Goal: Contribute content: Contribute content

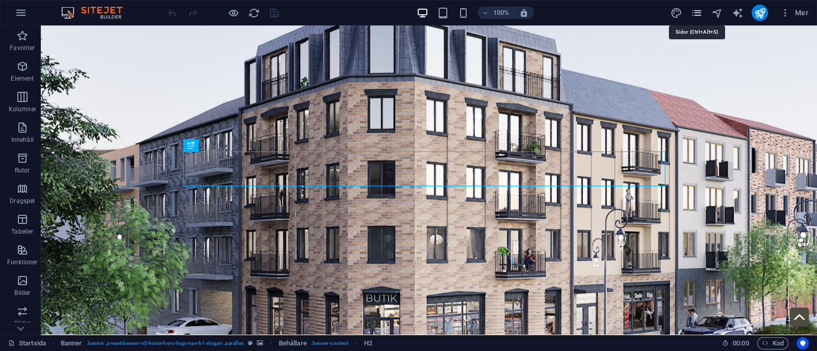
click at [698, 7] on icon "pages" at bounding box center [697, 13] width 12 height 12
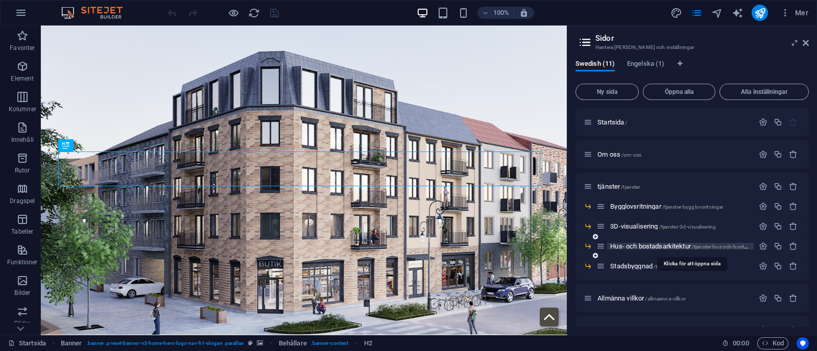
click at [640, 244] on span "Hus- och bostadsarkitektur /tjanster-hus-och-bostadsarkitektur" at bounding box center [691, 246] width 163 height 8
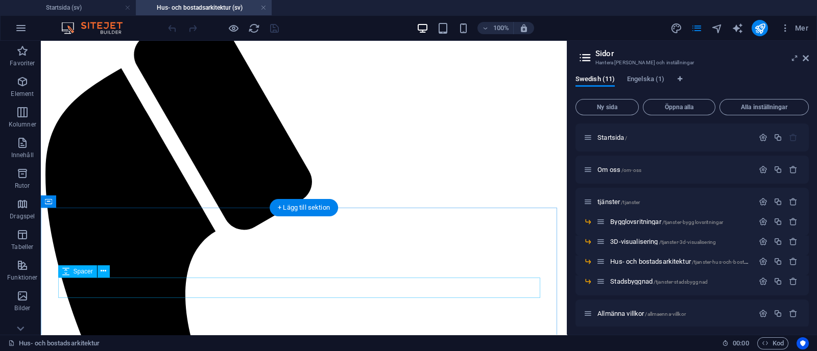
scroll to position [443, 0]
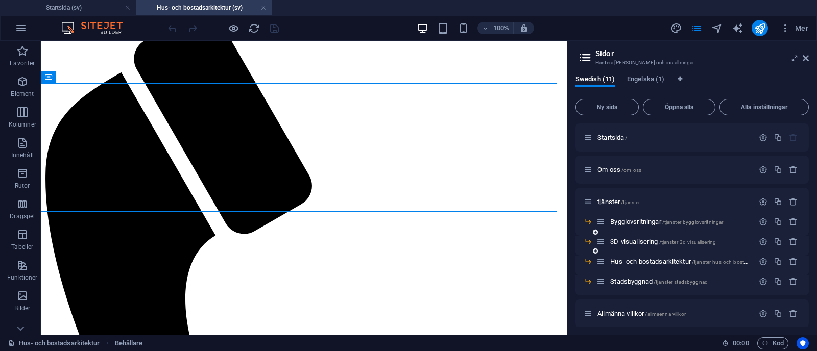
click at [636, 235] on div "Bygglovsritningar /tjanster-bygglovsritningar" at bounding box center [691, 226] width 233 height 20
click at [636, 237] on div "3D-visualisering /tjanster-3d-visualisering" at bounding box center [674, 242] width 157 height 12
click at [633, 223] on span "Bygglovsritningar /tjanster-bygglovsritningar" at bounding box center [666, 222] width 113 height 8
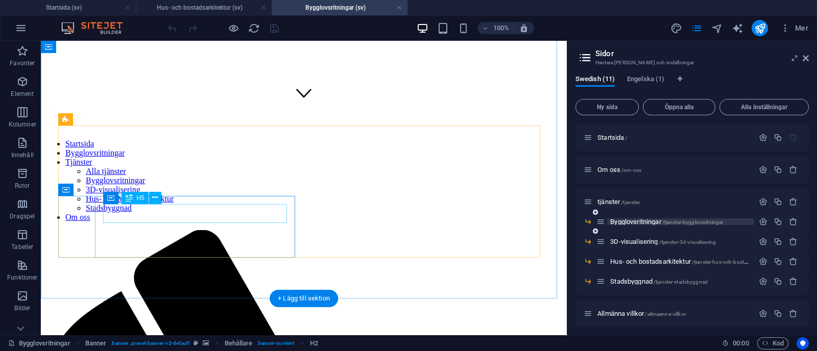
scroll to position [337, 0]
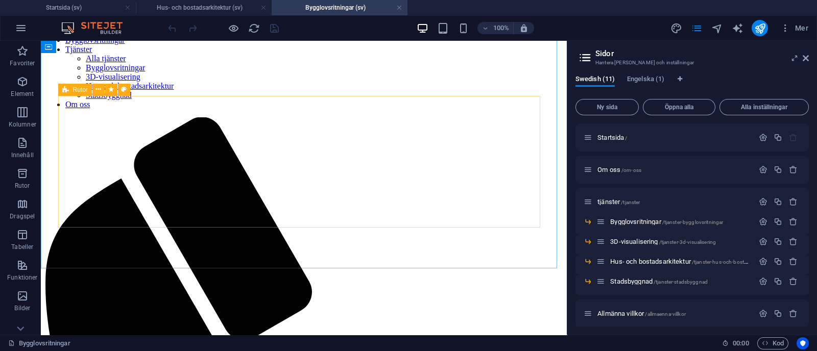
click at [67, 86] on icon at bounding box center [65, 90] width 7 height 12
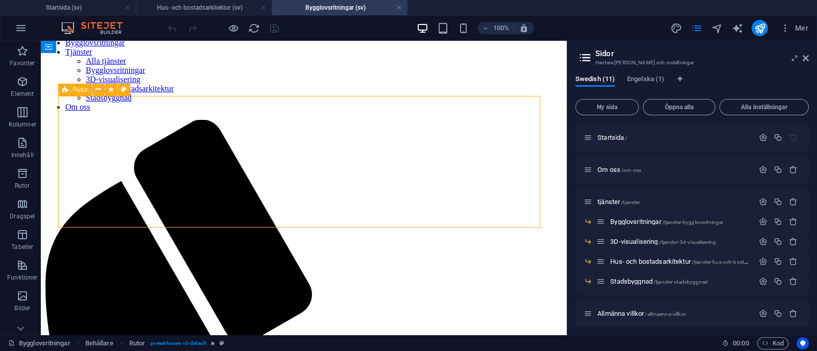
select select "rem"
select select "preset-boxes-v3-default"
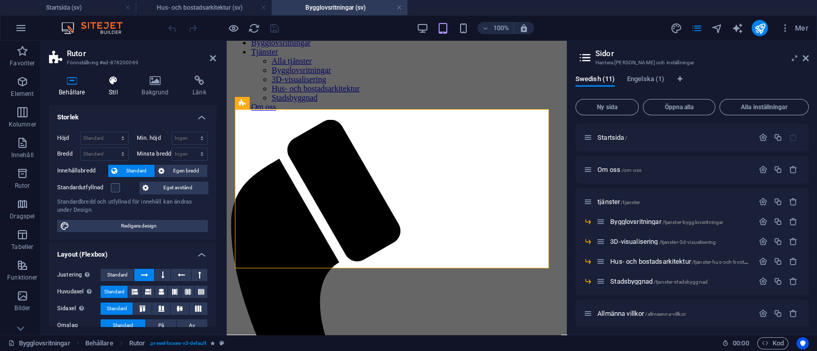
click at [110, 87] on h4 "Stil" at bounding box center [115, 86] width 33 height 21
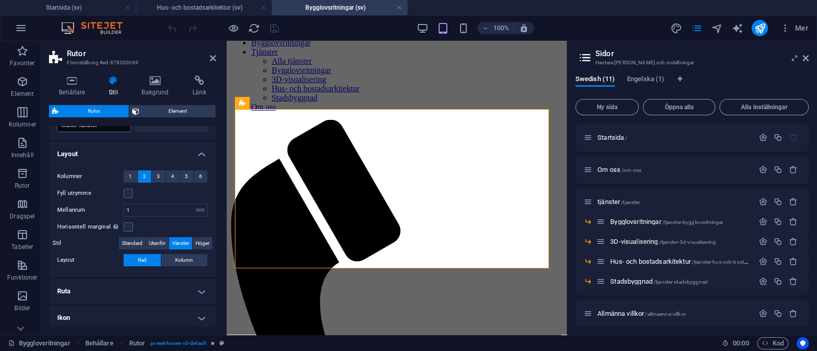
scroll to position [161, 0]
click at [135, 209] on input "1" at bounding box center [165, 209] width 83 height 12
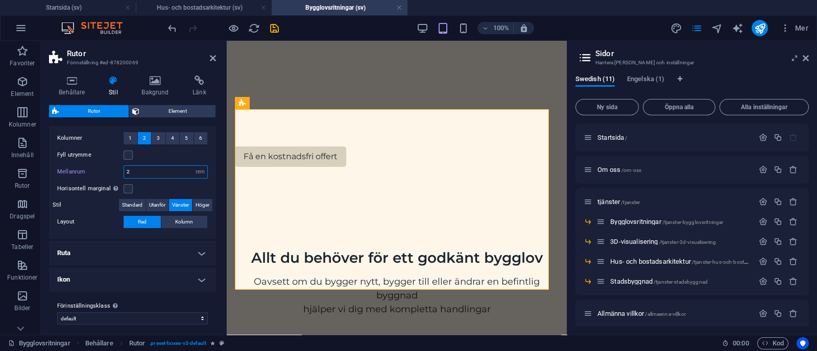
scroll to position [199, 0]
type input "2"
click at [178, 244] on h4 "Ruta" at bounding box center [132, 252] width 167 height 25
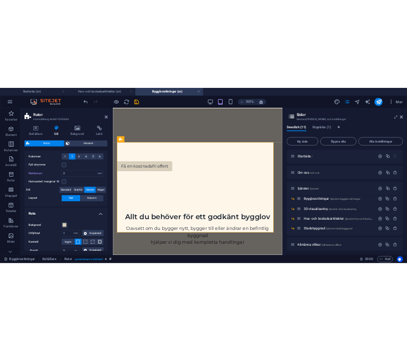
scroll to position [331, 0]
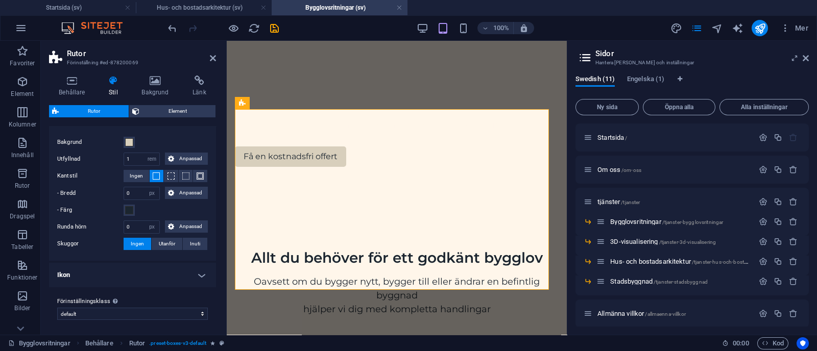
click at [123, 135] on div "Bakgrund Utfyllnad 1 px rem % vh vw Anpassad Anpassad 1 px rem % vh vw 1 px rem…" at bounding box center [132, 193] width 171 height 135
click at [131, 139] on span at bounding box center [129, 142] width 8 height 8
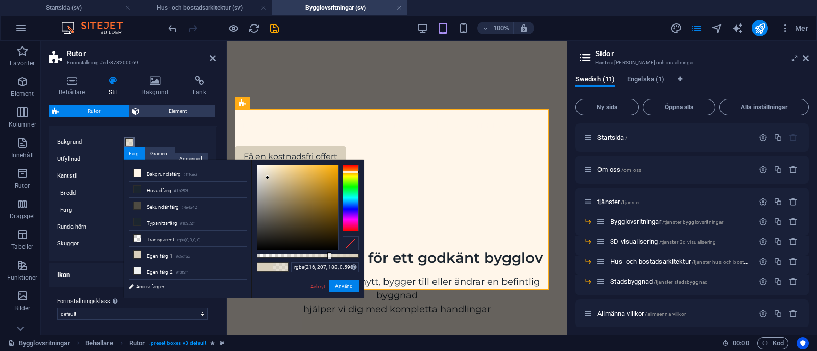
drag, startPoint x: 358, startPoint y: 255, endPoint x: 318, endPoint y: 258, distance: 40.9
click at [327, 258] on div at bounding box center [329, 255] width 4 height 7
click at [346, 269] on input "rgba(216, 207, 188, 0.596)" at bounding box center [325, 267] width 68 height 10
type input "rgba(216, 207, 188, 0.3)"
click at [339, 290] on button "Använd" at bounding box center [344, 286] width 30 height 12
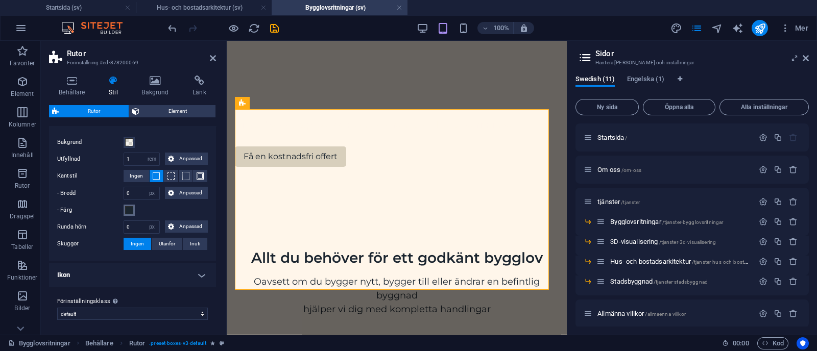
click at [130, 210] on span at bounding box center [129, 210] width 8 height 8
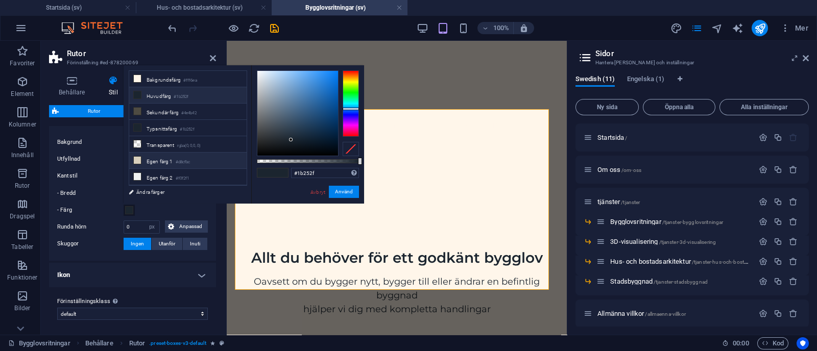
click at [157, 159] on li "Egen färg 1 #d8cfbc" at bounding box center [187, 161] width 117 height 16
type input "#d8cfbc"
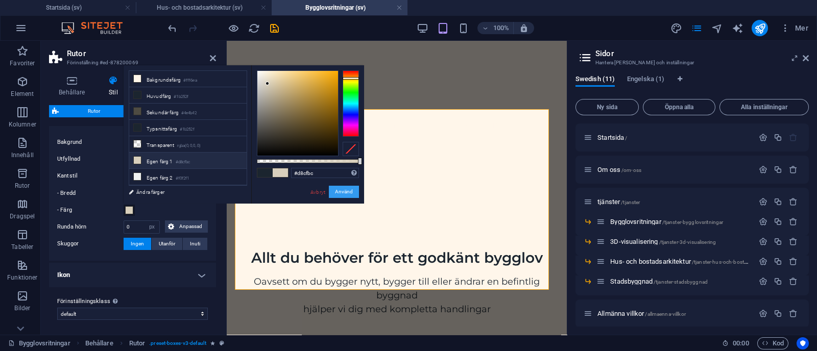
drag, startPoint x: 339, startPoint y: 193, endPoint x: 57, endPoint y: 162, distance: 284.1
click at [339, 193] on button "Använd" at bounding box center [344, 192] width 30 height 12
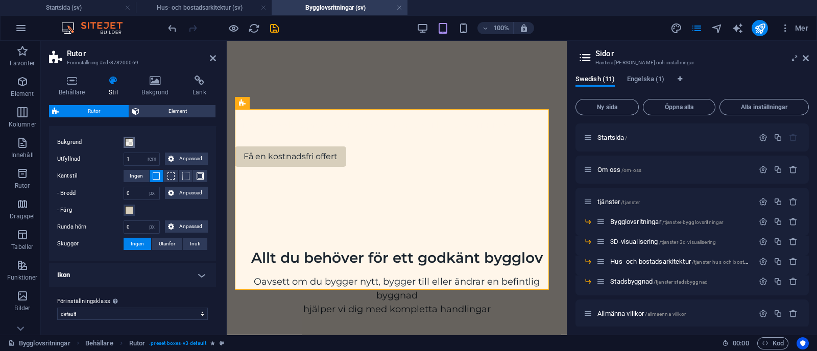
click at [125, 145] on button "Bakgrund" at bounding box center [129, 142] width 11 height 11
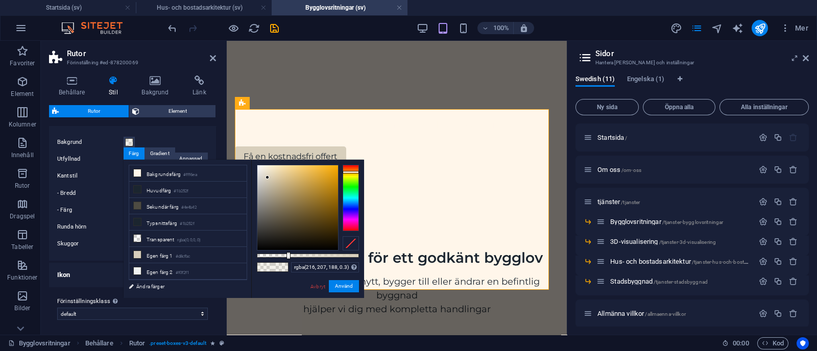
click at [350, 247] on div at bounding box center [351, 243] width 16 height 14
click at [346, 288] on button "Använd" at bounding box center [344, 286] width 30 height 12
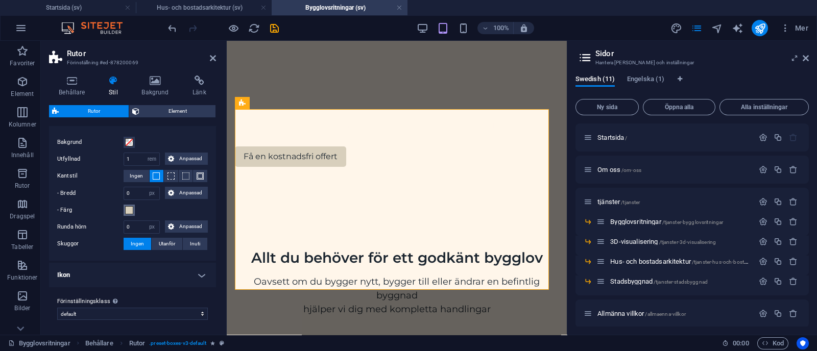
click at [129, 209] on span at bounding box center [129, 210] width 8 height 8
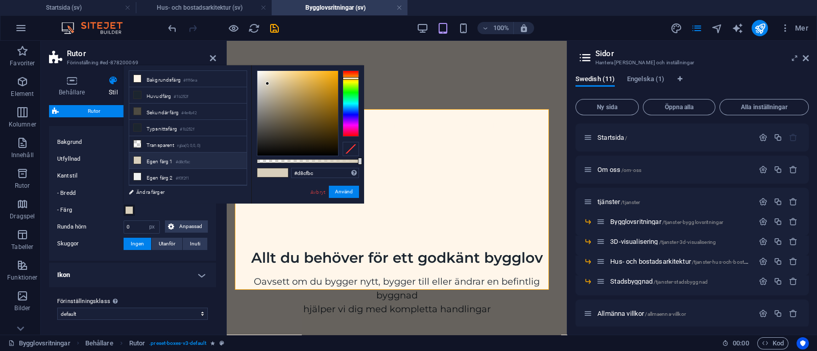
click at [129, 209] on span at bounding box center [129, 210] width 8 height 8
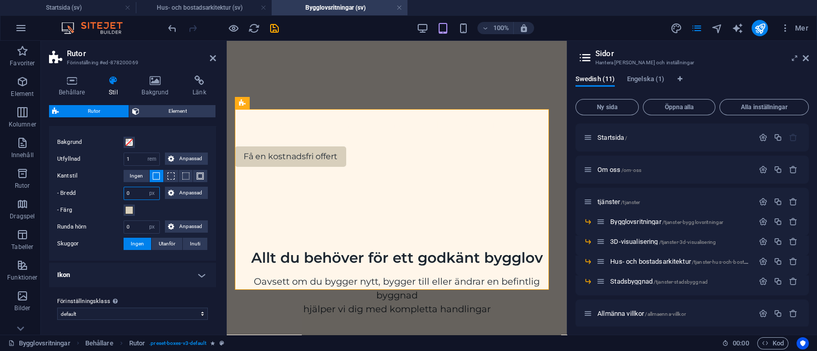
click at [137, 195] on input "0" at bounding box center [141, 193] width 35 height 12
click at [162, 213] on div "- Färg" at bounding box center [132, 210] width 151 height 12
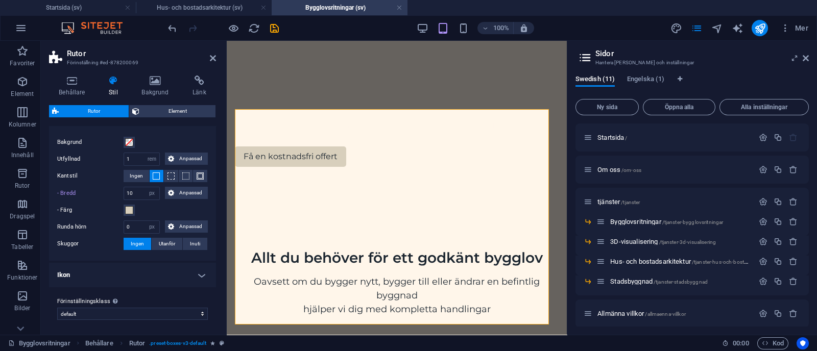
type input "0"
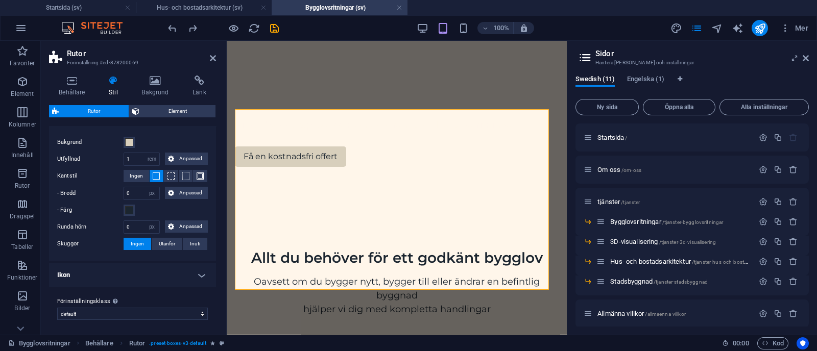
click at [809, 60] on aside "Sidor Hantera dina sidor och inställningar Swedish (11) Engelska (1) Ny sida Öp…" at bounding box center [692, 188] width 250 height 294
click at [807, 57] on icon at bounding box center [806, 58] width 6 height 8
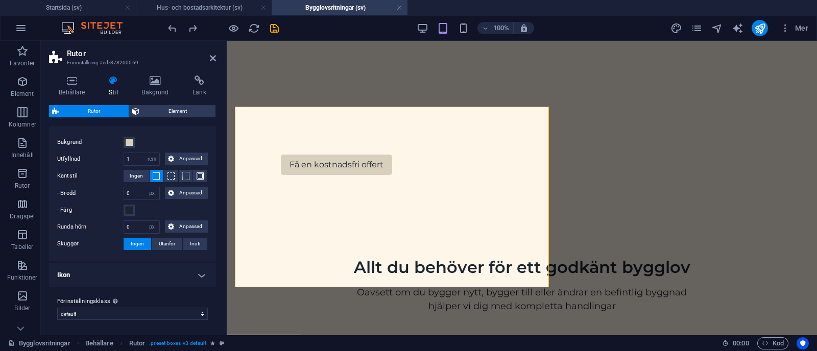
scroll to position [337, 0]
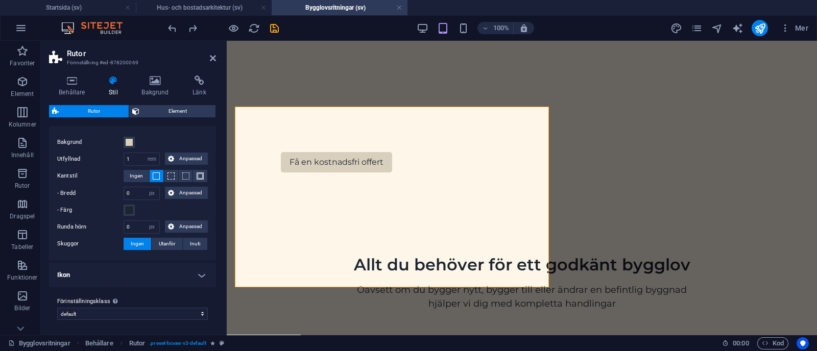
type input "1"
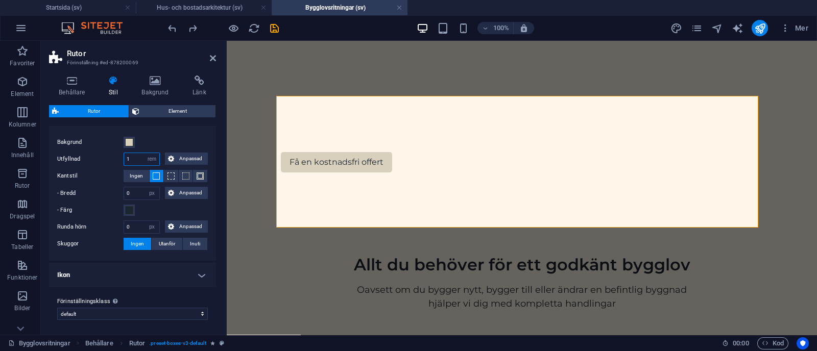
click at [138, 158] on input "1" at bounding box center [141, 159] width 35 height 12
type input "2"
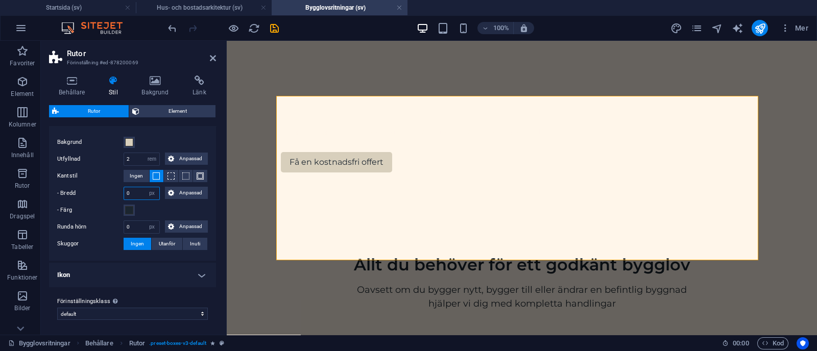
click at [135, 195] on input "0" at bounding box center [141, 193] width 35 height 12
type input "10"
click at [129, 211] on span at bounding box center [129, 210] width 8 height 8
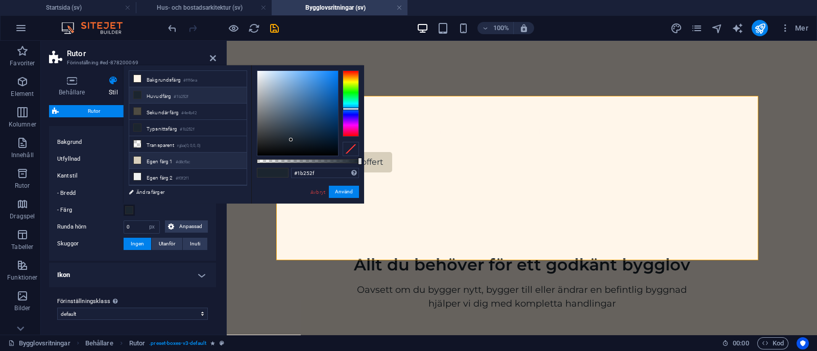
click at [166, 158] on li "Egen färg 1 #d8cfbc" at bounding box center [187, 161] width 117 height 16
type input "#d8cfbc"
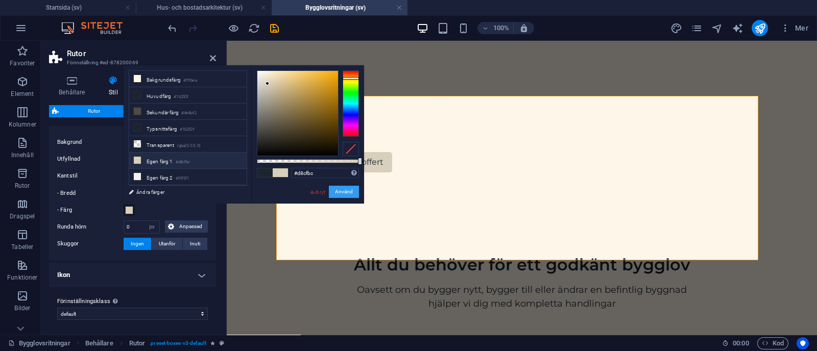
click at [349, 191] on button "Använd" at bounding box center [344, 192] width 30 height 12
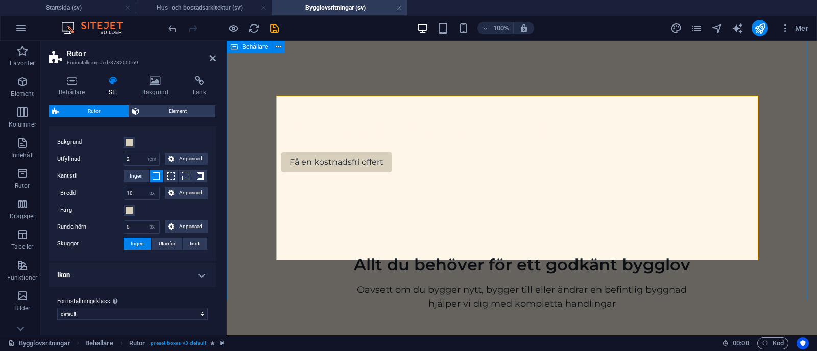
type input "0"
click at [134, 225] on input "0" at bounding box center [141, 227] width 35 height 12
type input "10"
click at [275, 25] on icon "save" at bounding box center [275, 28] width 12 height 12
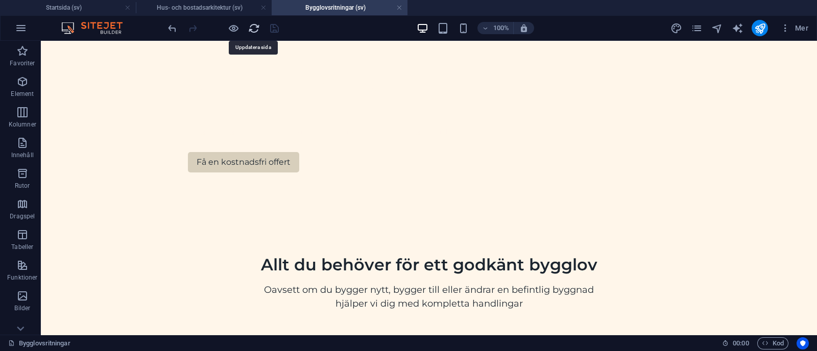
click at [253, 29] on icon "reload" at bounding box center [254, 28] width 12 height 12
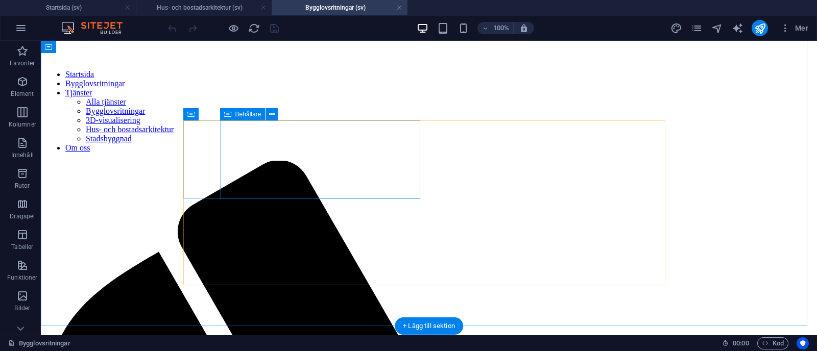
scroll to position [292, 0]
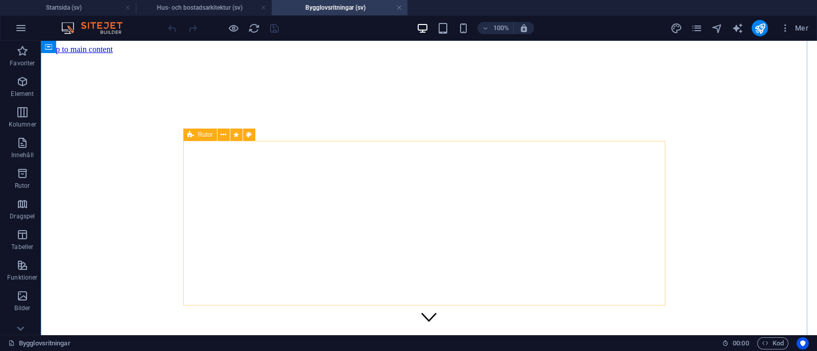
scroll to position [292, 0]
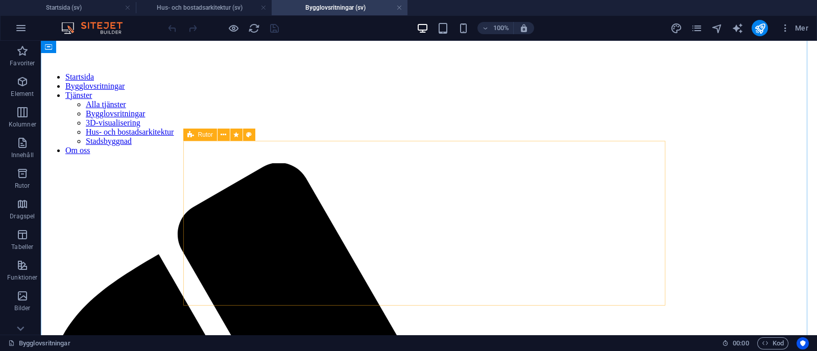
click at [190, 138] on icon at bounding box center [190, 135] width 7 height 12
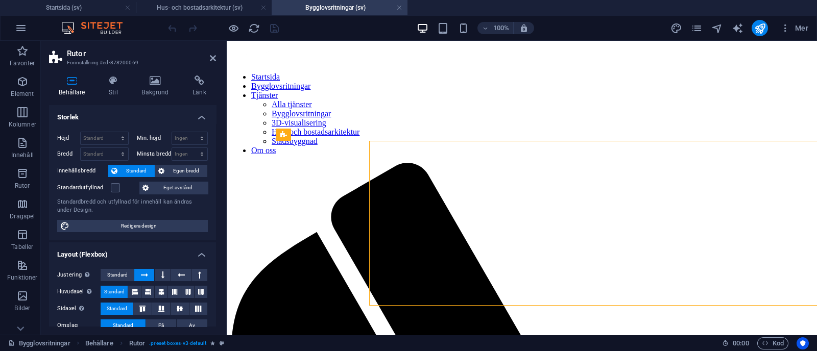
select select "rem"
select select "px"
select select "preset-boxes-v3-default"
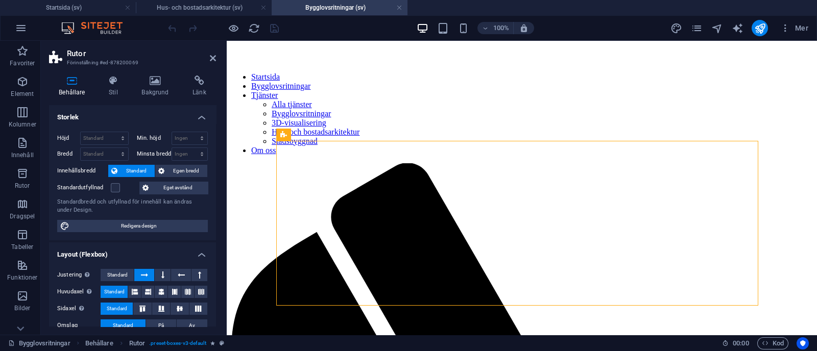
click at [118, 75] on div "Behållare Stil Bakgrund Länk Storlek Höjd Standard px rem % vh vw Min. höjd Ing…" at bounding box center [132, 201] width 183 height 268
click at [118, 85] on icon at bounding box center [113, 81] width 29 height 10
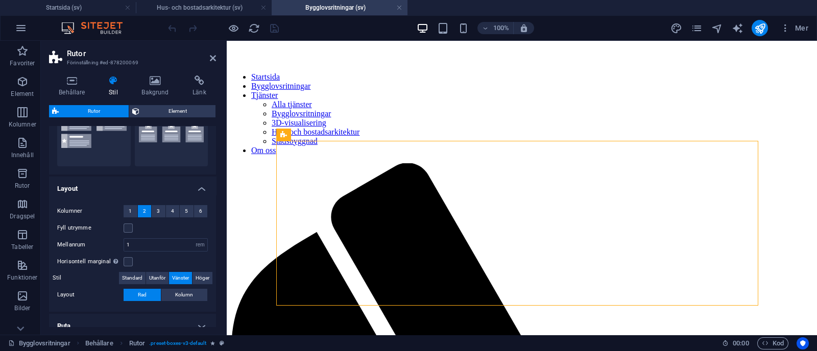
scroll to position [203, 0]
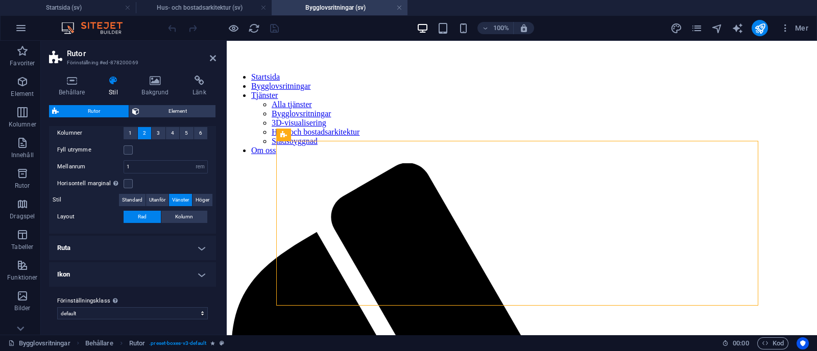
click at [180, 253] on h4 "Ruta" at bounding box center [132, 248] width 167 height 25
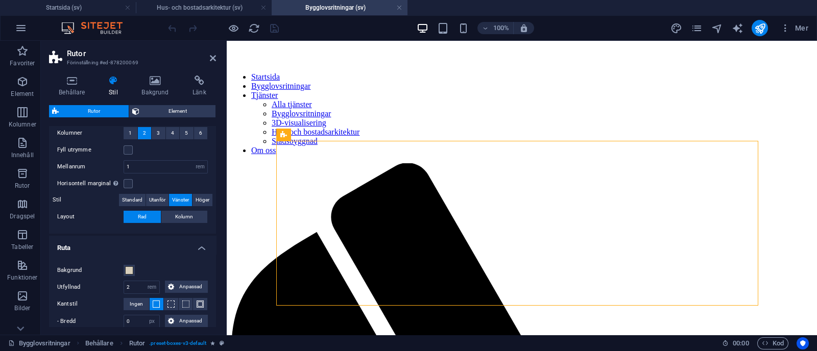
scroll to position [331, 0]
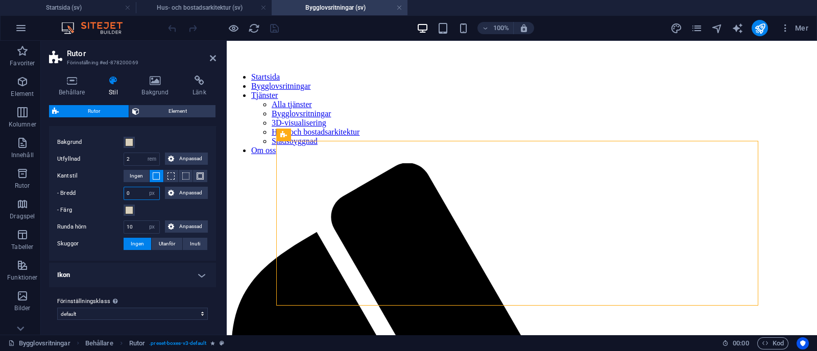
click at [142, 193] on input "0" at bounding box center [141, 193] width 35 height 12
click at [142, 180] on button "Ingen" at bounding box center [137, 176] width 26 height 12
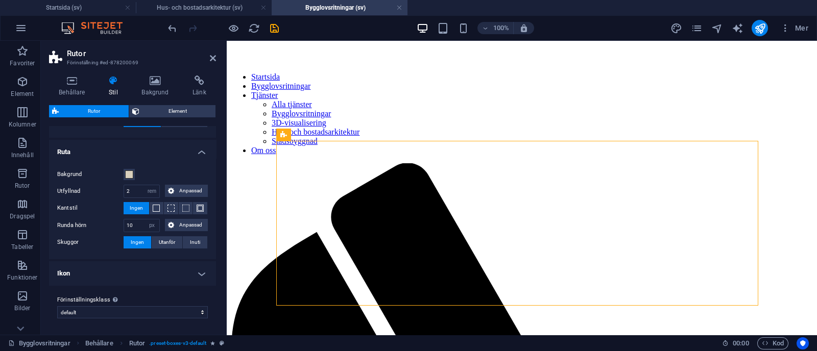
scroll to position [298, 0]
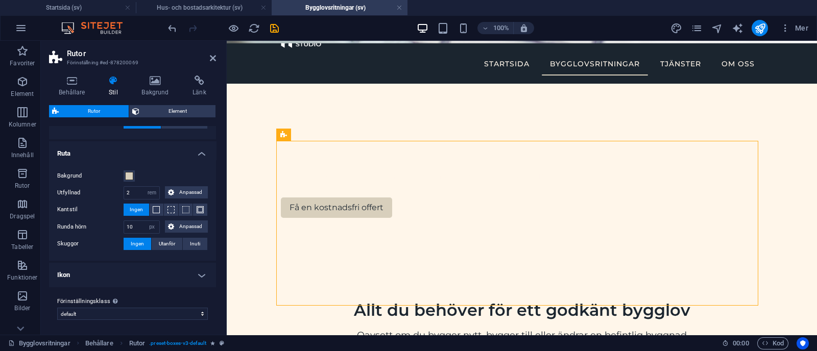
click at [163, 269] on h4 "Ikon" at bounding box center [132, 275] width 167 height 25
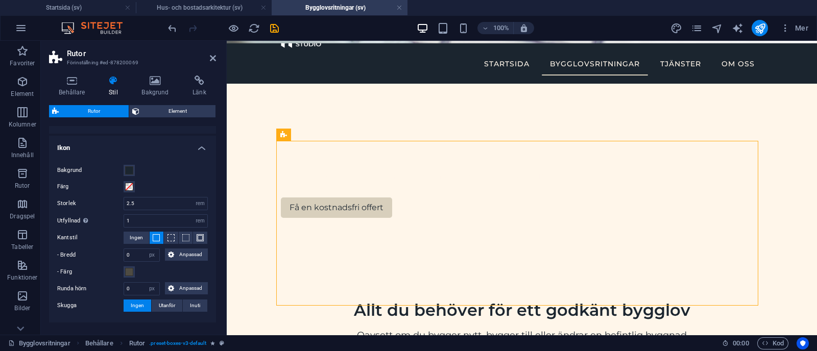
scroll to position [425, 0]
click at [127, 168] on span at bounding box center [129, 170] width 8 height 8
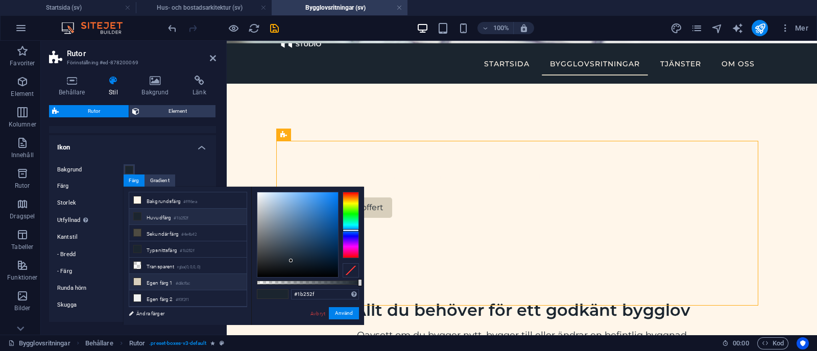
click at [163, 277] on li "Egen färg 1 #d8cfbc" at bounding box center [187, 282] width 117 height 16
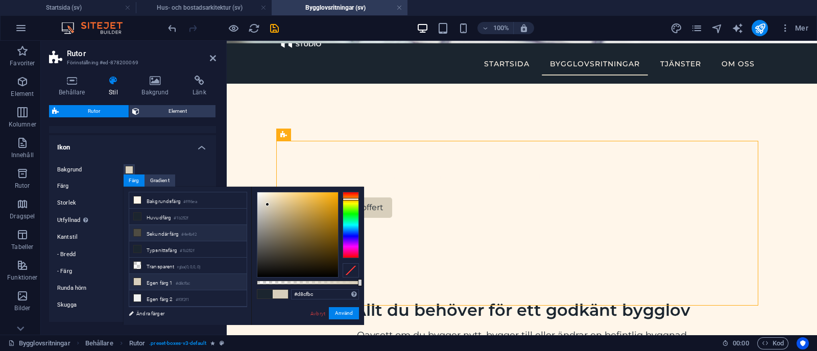
click at [177, 235] on li "Sekundär färg #4e4b42" at bounding box center [187, 233] width 117 height 16
type input "#4e4b42"
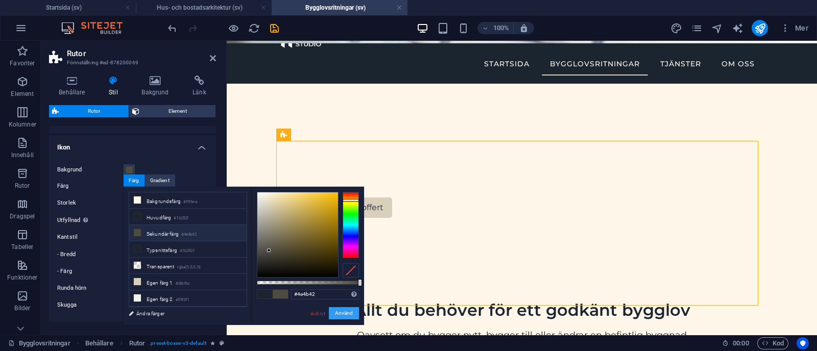
click at [349, 314] on button "Använd" at bounding box center [344, 313] width 30 height 12
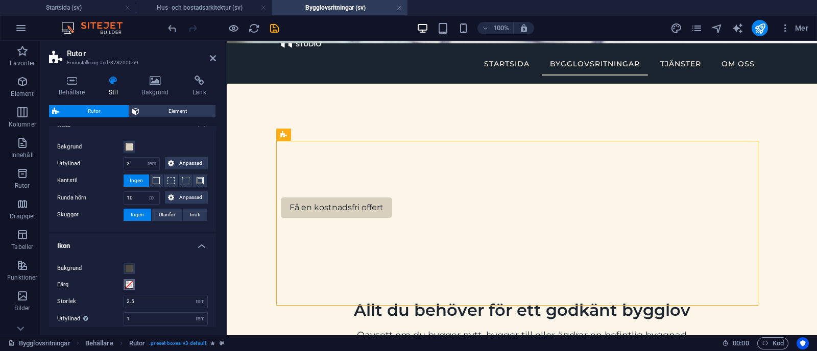
scroll to position [268, 0]
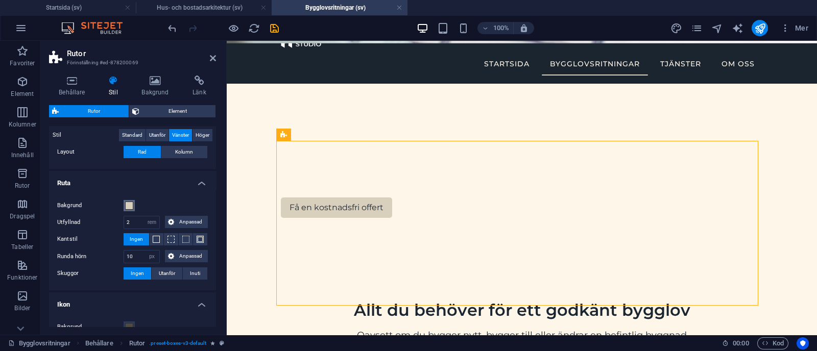
click at [128, 206] on span at bounding box center [129, 206] width 8 height 8
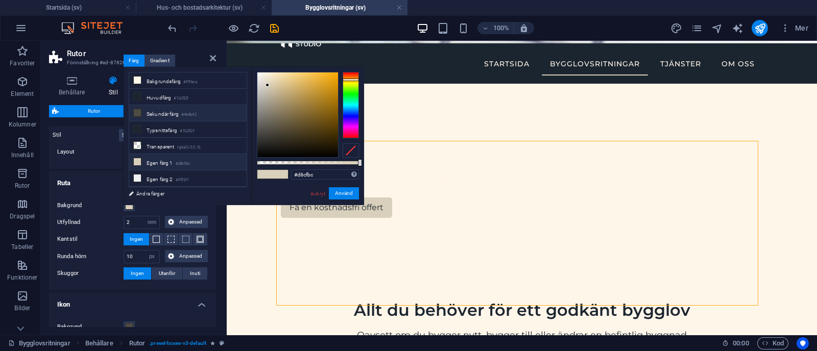
click at [175, 114] on li "Sekundär färg #4e4b42" at bounding box center [187, 113] width 117 height 16
type input "#4e4b42"
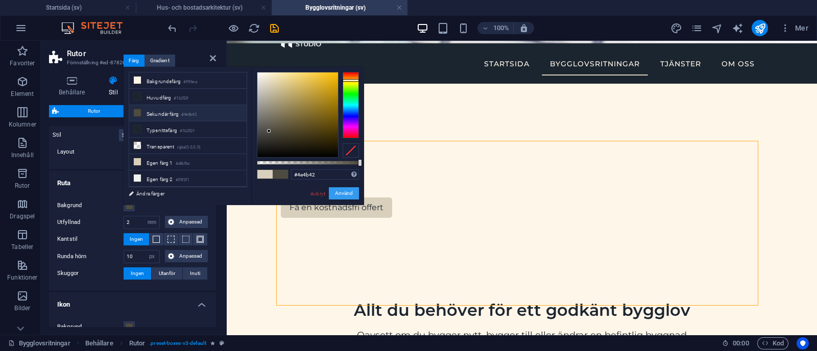
click at [346, 193] on button "Använd" at bounding box center [344, 193] width 30 height 12
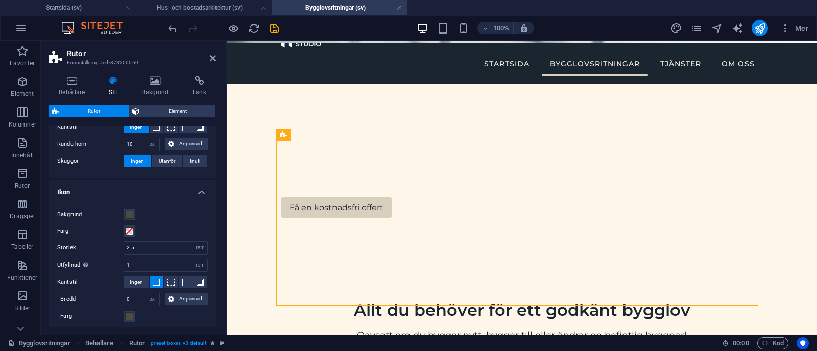
scroll to position [383, 0]
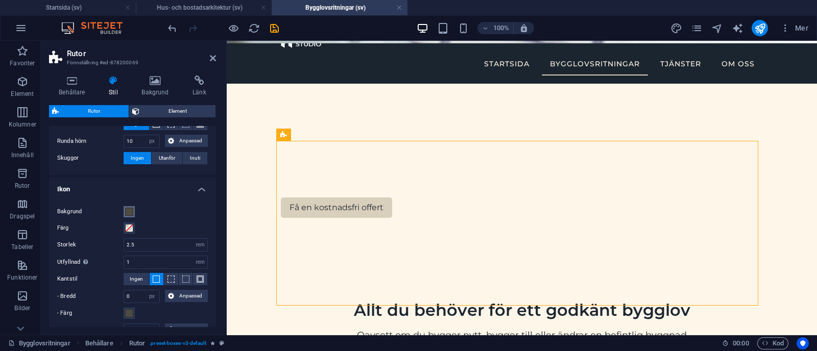
click at [127, 211] on span at bounding box center [129, 212] width 8 height 8
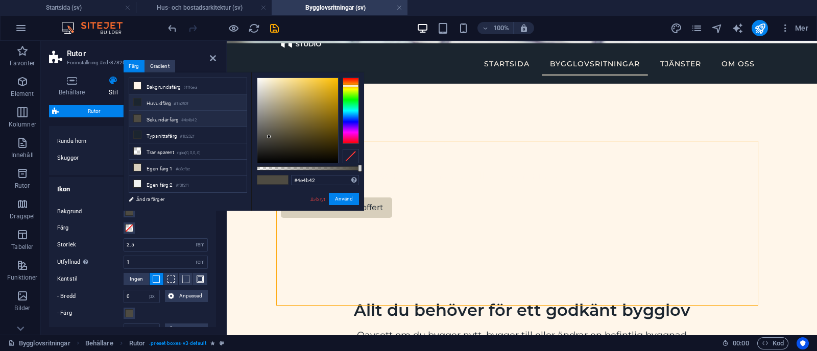
click at [182, 102] on small "#1b252f" at bounding box center [181, 104] width 15 height 7
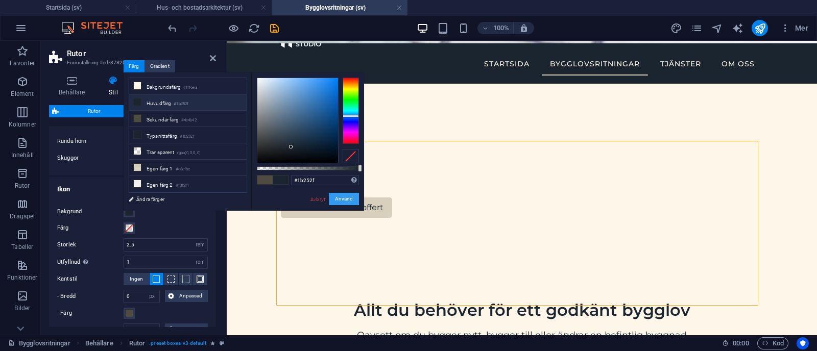
click at [344, 198] on button "Använd" at bounding box center [344, 199] width 30 height 12
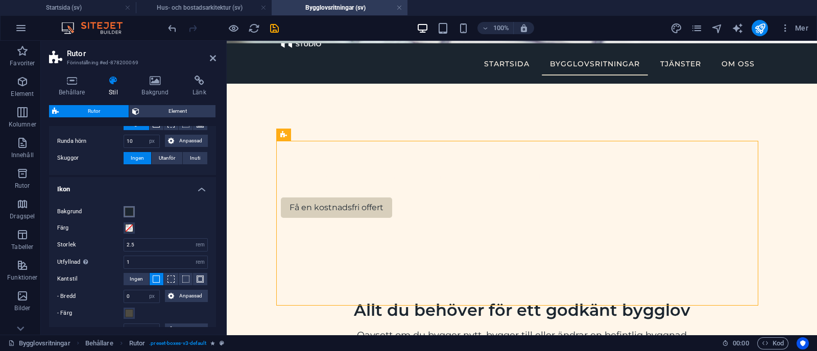
click at [128, 206] on button "Bakgrund" at bounding box center [129, 211] width 11 height 11
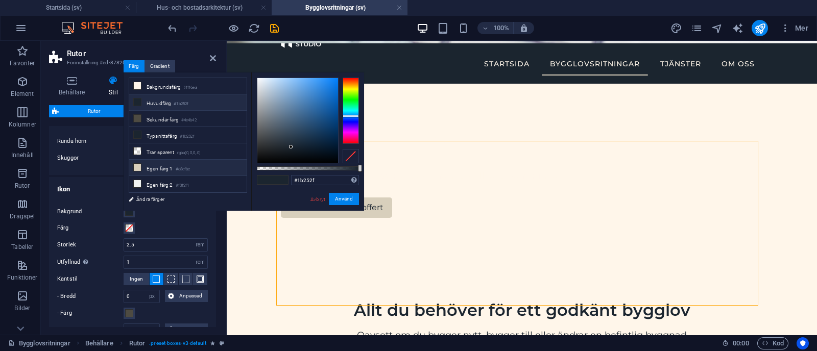
click at [165, 163] on li "Egen färg 1 #d8cfbc" at bounding box center [187, 168] width 117 height 16
type input "#d8cfbc"
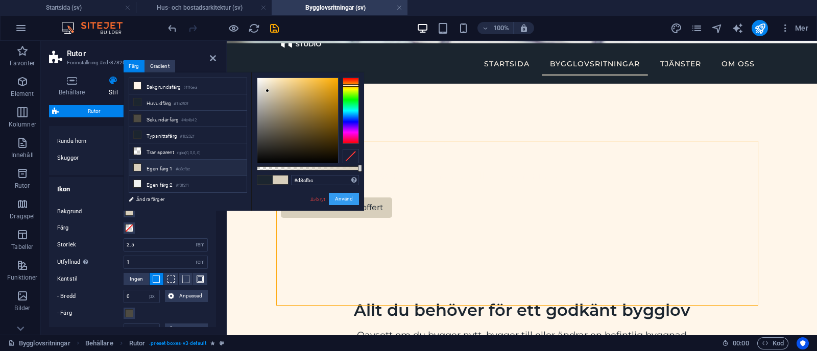
click at [346, 199] on button "Använd" at bounding box center [344, 199] width 30 height 12
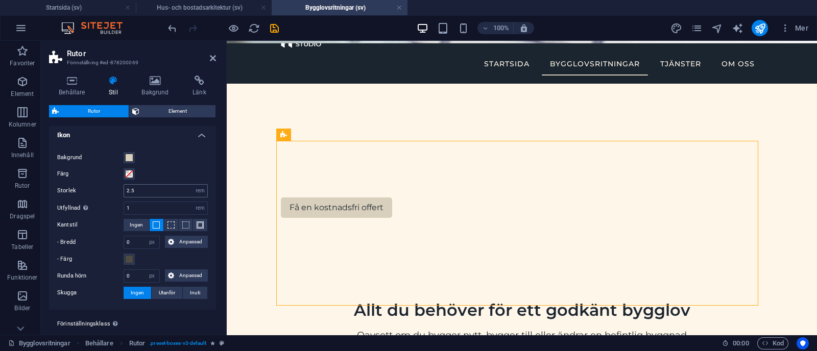
scroll to position [451, 0]
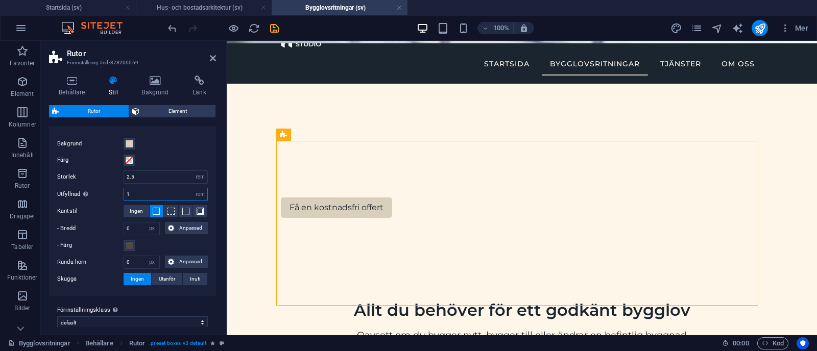
click at [141, 191] on input "1" at bounding box center [165, 194] width 83 height 12
type input "3"
type input "2"
click at [137, 205] on span "Ingen" at bounding box center [136, 211] width 13 height 12
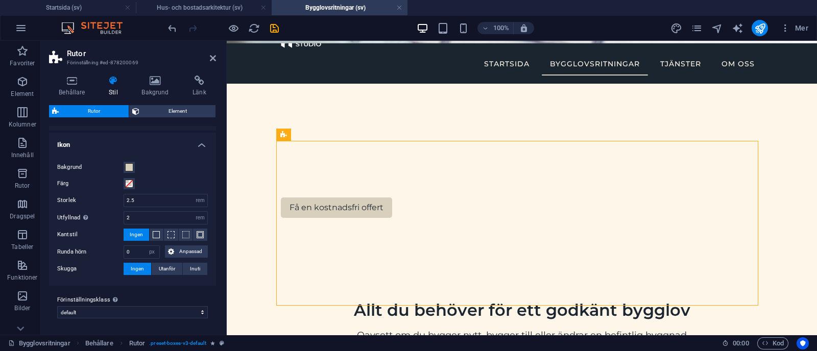
scroll to position [426, 0]
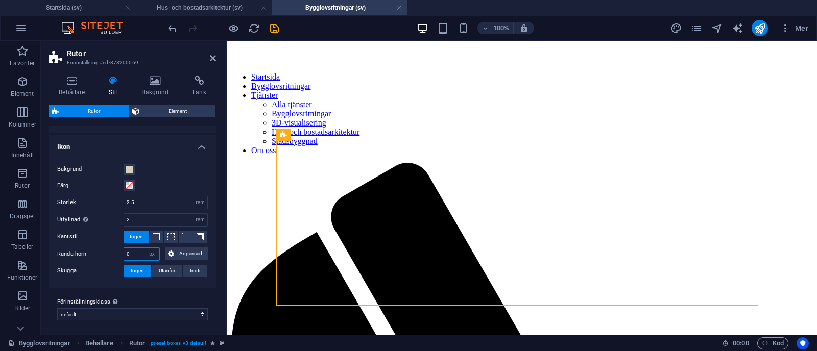
click at [138, 258] on input "0" at bounding box center [141, 254] width 35 height 12
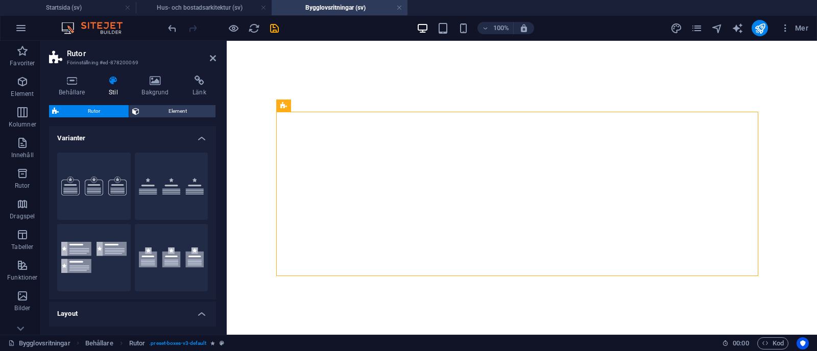
select select "rem"
select select "px"
select select "rem"
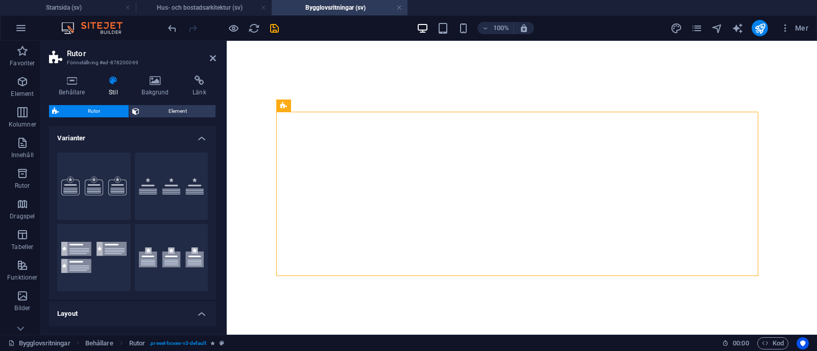
select select "px"
select select "preset-boxes-v3-default"
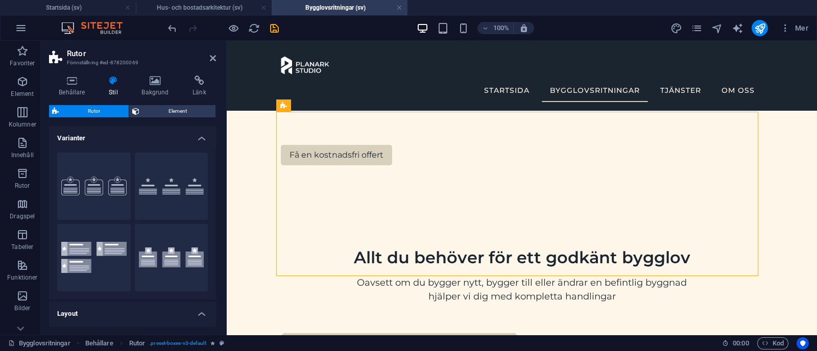
scroll to position [426, 0]
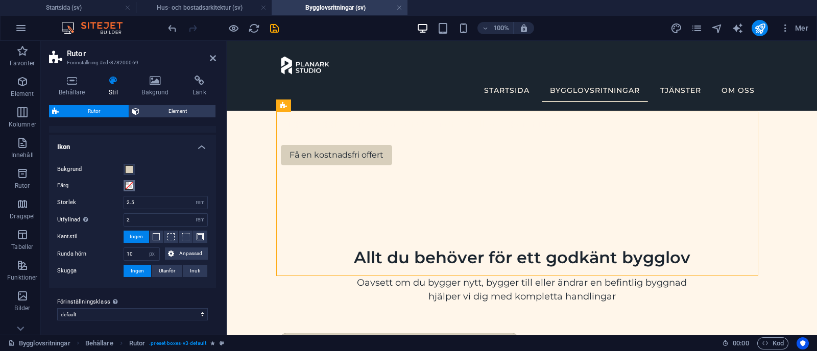
click at [131, 185] on span at bounding box center [129, 186] width 8 height 8
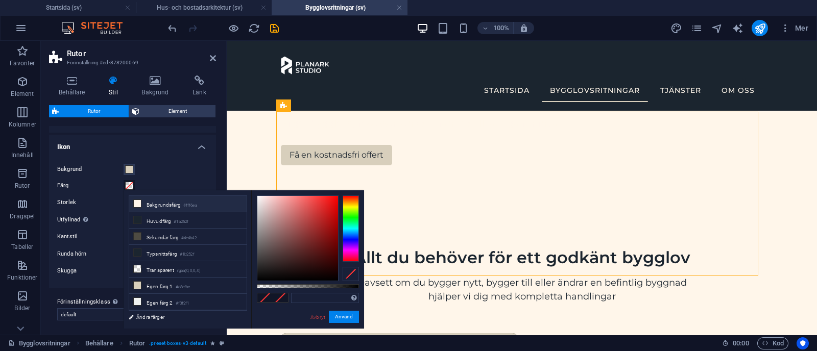
click at [178, 201] on li "Bakgrundsfärg #fff6ea" at bounding box center [187, 204] width 117 height 16
type input "#fff6ea"
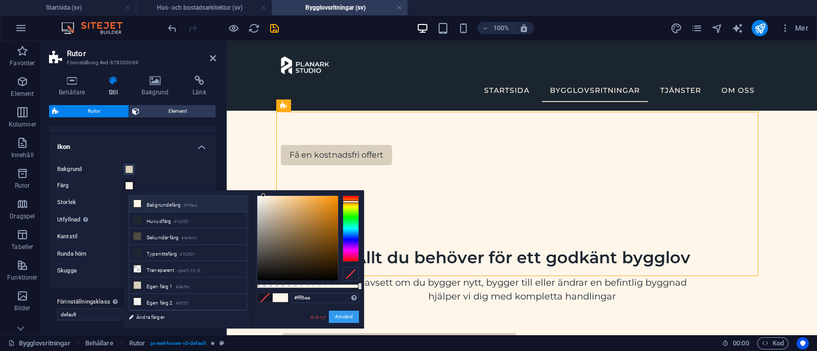
click at [349, 314] on button "Använd" at bounding box center [344, 317] width 30 height 12
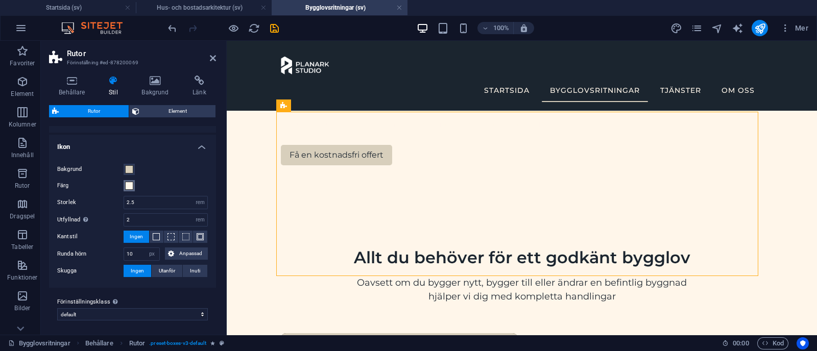
click at [129, 185] on span at bounding box center [129, 186] width 8 height 8
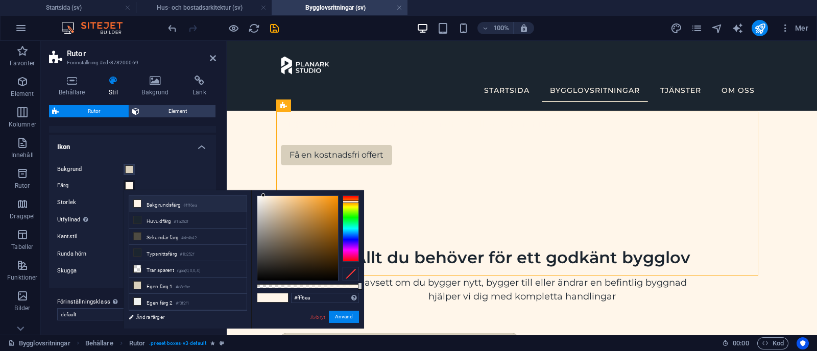
click at [356, 276] on div at bounding box center [351, 274] width 16 height 14
click at [345, 318] on button "Använd" at bounding box center [344, 317] width 30 height 12
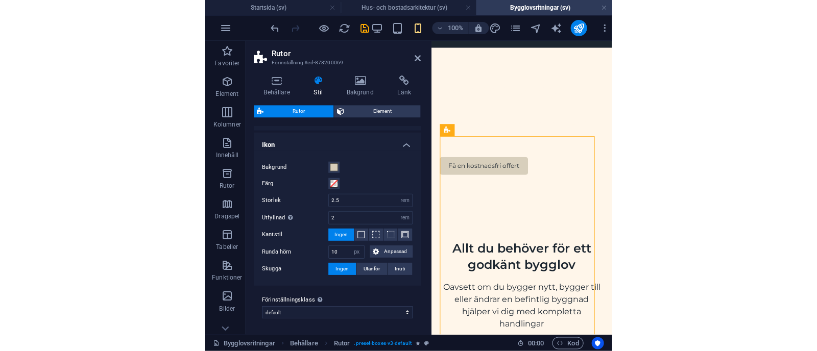
scroll to position [409, 0]
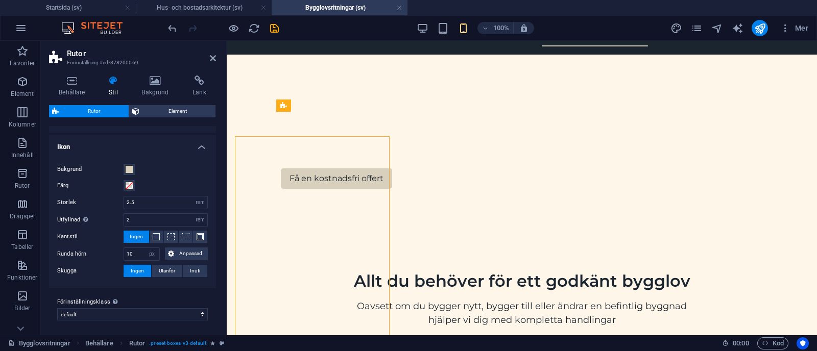
type input "1"
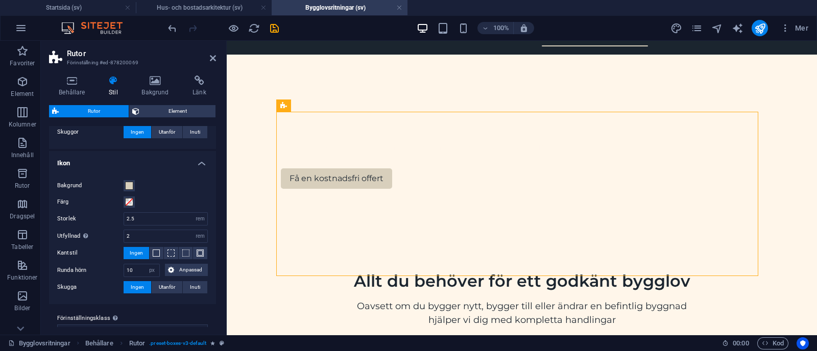
scroll to position [426, 0]
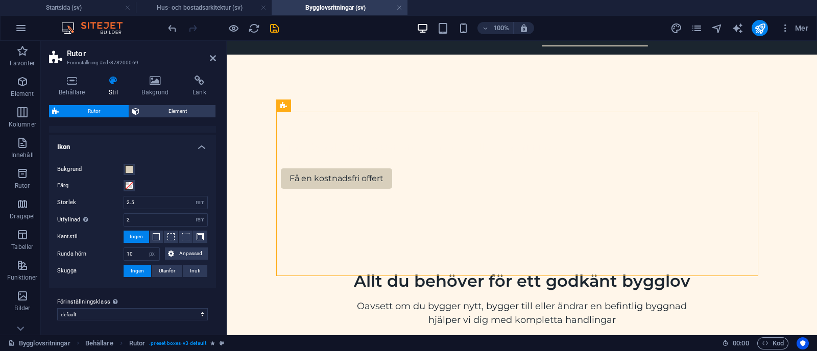
click at [208, 58] on h2 "Rutor" at bounding box center [141, 53] width 149 height 9
click at [209, 58] on h2 "Rutor" at bounding box center [141, 53] width 149 height 9
click at [214, 57] on icon at bounding box center [213, 58] width 6 height 8
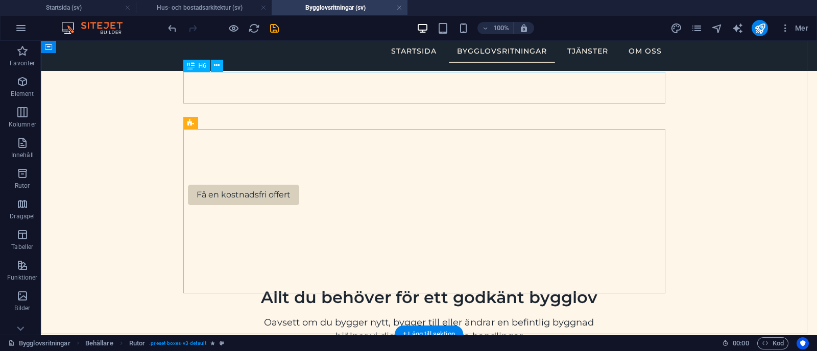
scroll to position [305, 0]
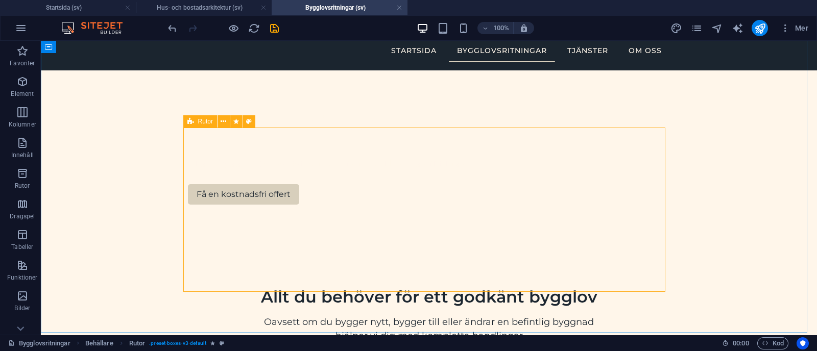
click at [195, 124] on div "Rutor" at bounding box center [200, 121] width 34 height 12
select select "rem"
select select "px"
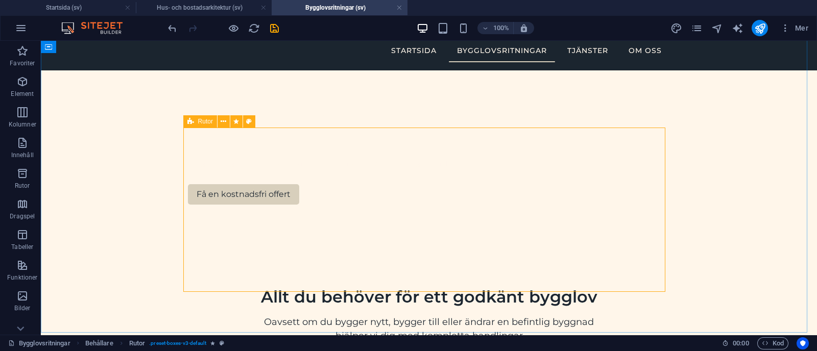
select select "rem"
select select "px"
select select "preset-boxes-v3-default"
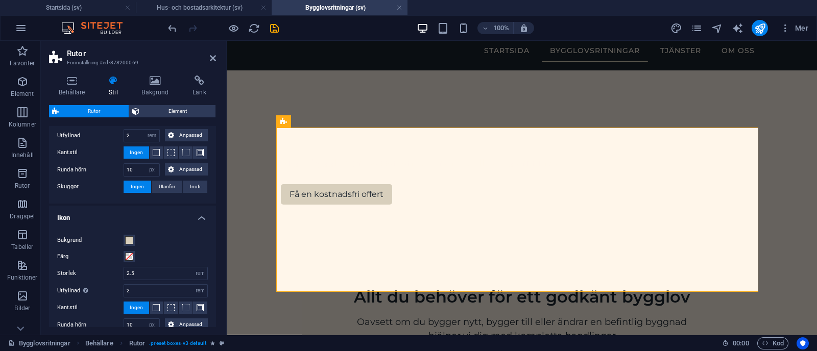
scroll to position [363, 0]
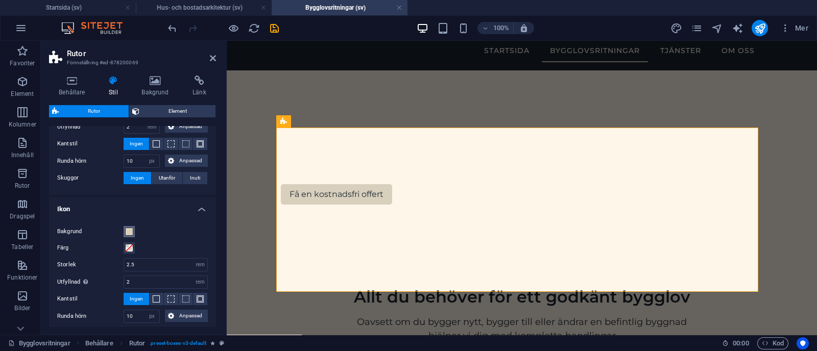
click at [129, 231] on span at bounding box center [129, 232] width 8 height 8
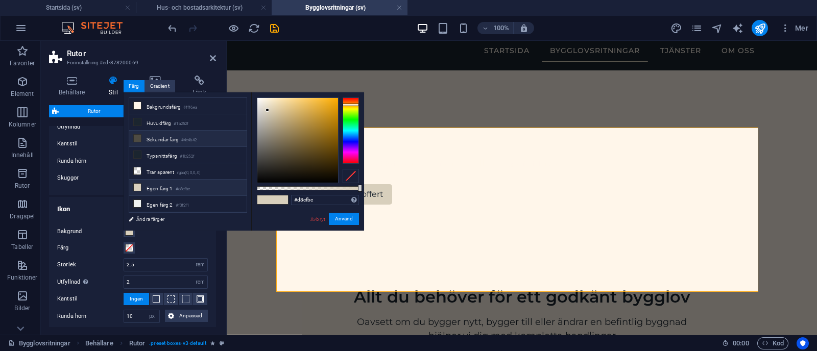
click at [167, 136] on li "Sekundär färg #4e4b42" at bounding box center [187, 139] width 117 height 16
type input "#4e4b42"
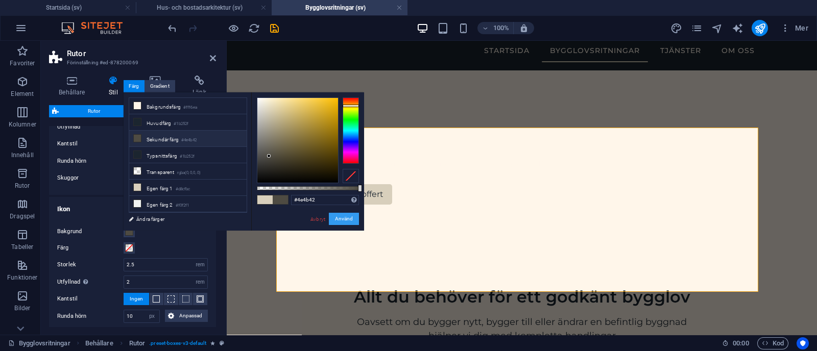
click at [348, 214] on button "Använd" at bounding box center [344, 219] width 30 height 12
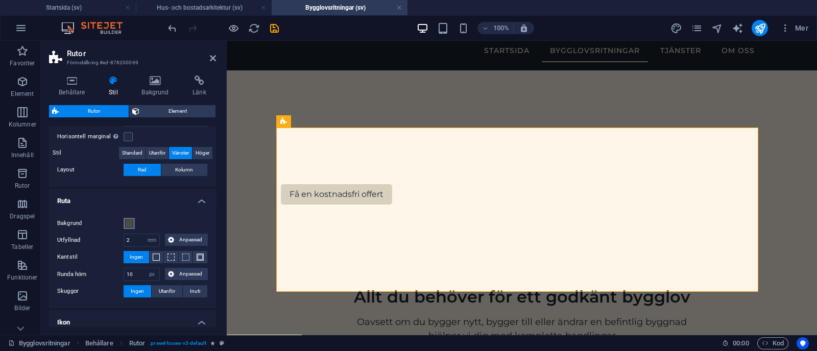
scroll to position [250, 0]
click at [129, 226] on span at bounding box center [129, 224] width 8 height 8
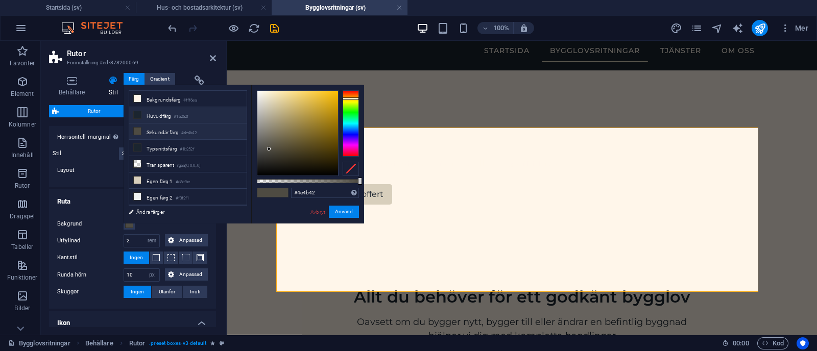
click at [172, 114] on li "Huvudfärg #1b252f" at bounding box center [187, 115] width 117 height 16
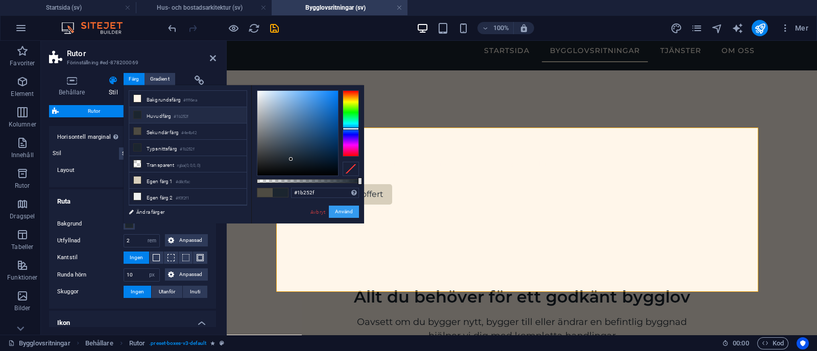
click at [347, 213] on button "Använd" at bounding box center [344, 212] width 30 height 12
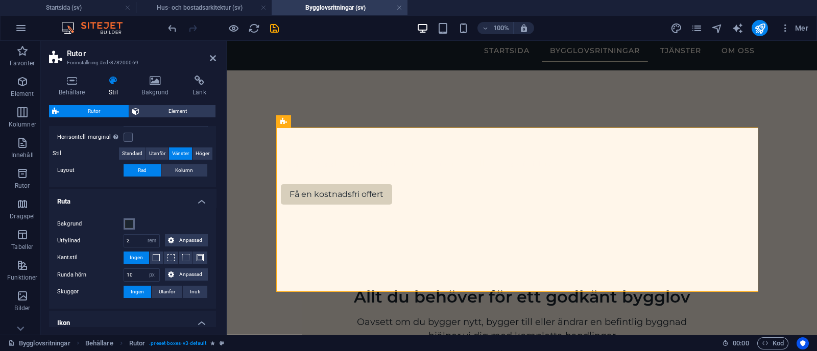
click at [127, 222] on span at bounding box center [129, 224] width 8 height 8
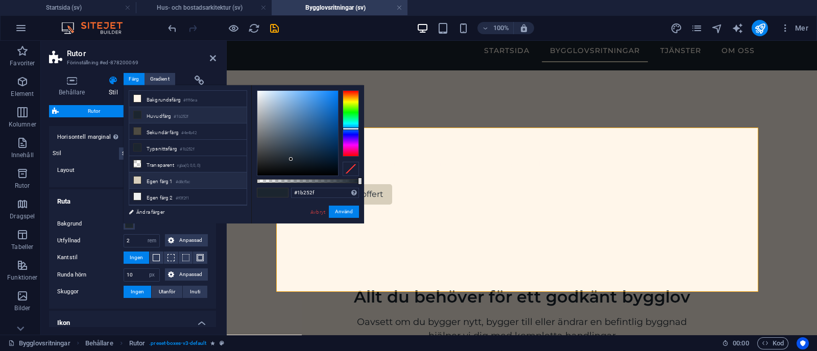
click at [171, 179] on li "Egen färg 1 #d8cfbc" at bounding box center [187, 181] width 117 height 16
type input "#d8cfbc"
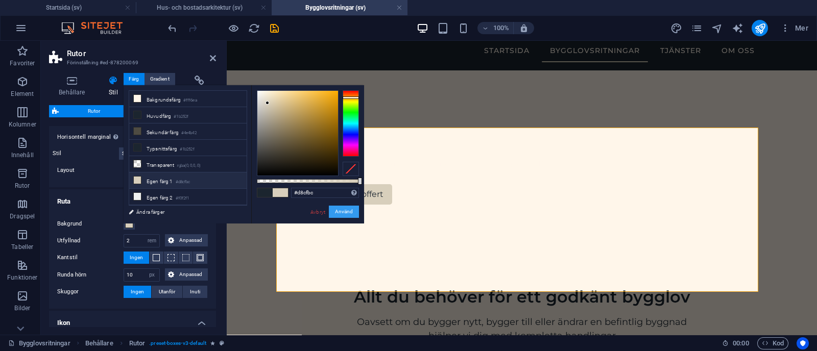
click at [346, 209] on button "Använd" at bounding box center [344, 212] width 30 height 12
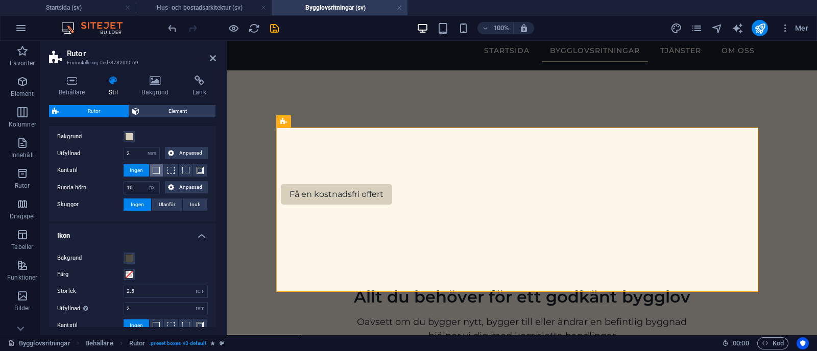
scroll to position [338, 0]
click at [127, 259] on span at bounding box center [129, 257] width 8 height 8
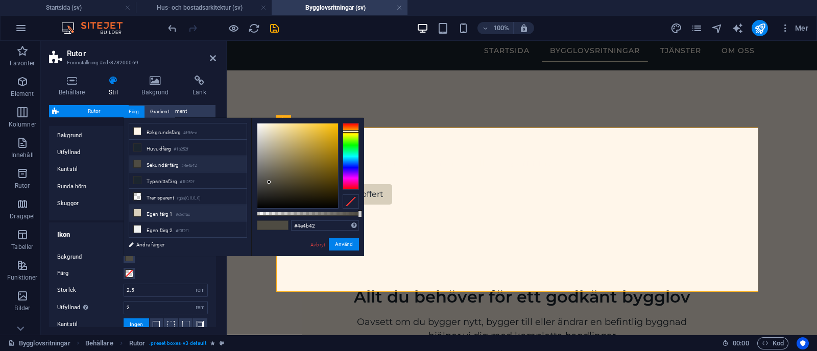
click at [167, 209] on li "Egen färg 1 #d8cfbc" at bounding box center [187, 213] width 117 height 16
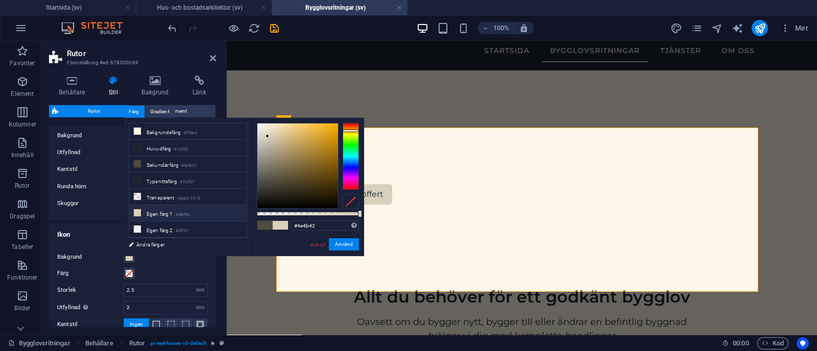
type input "#d8cfbc"
drag, startPoint x: 346, startPoint y: 246, endPoint x: 71, endPoint y: 220, distance: 275.8
click at [345, 246] on button "Använd" at bounding box center [344, 244] width 30 height 12
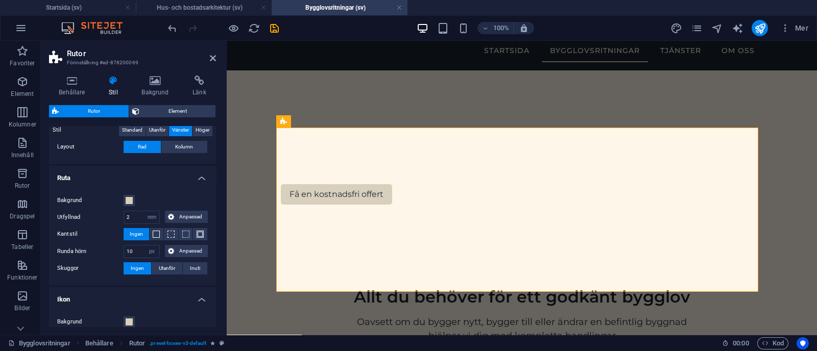
scroll to position [268, 0]
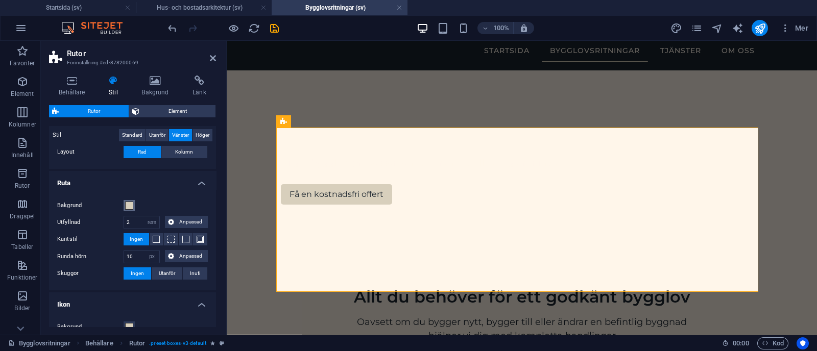
click at [130, 204] on span at bounding box center [129, 206] width 8 height 8
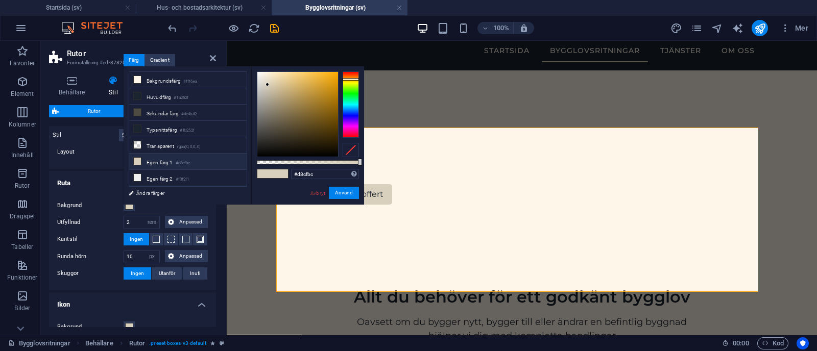
click at [352, 149] on div at bounding box center [351, 150] width 16 height 14
click at [350, 197] on button "Använd" at bounding box center [344, 193] width 30 height 12
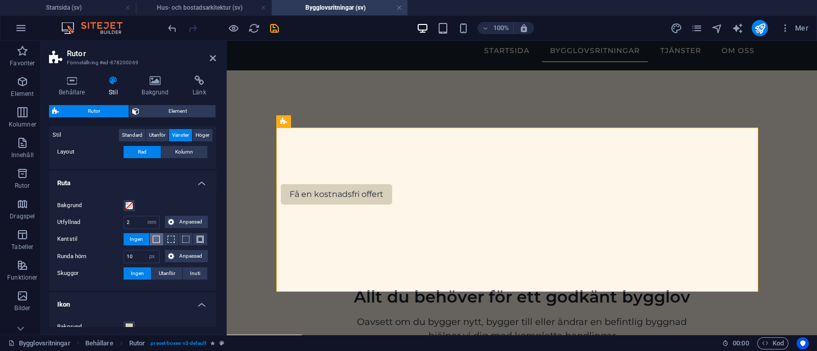
click at [150, 237] on button at bounding box center [157, 239] width 14 height 12
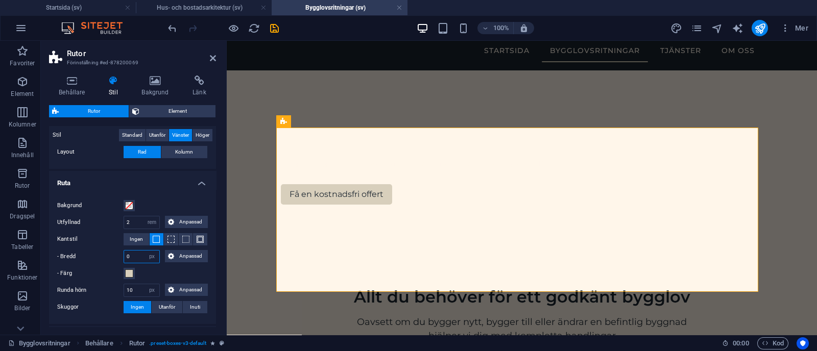
click at [137, 253] on input "0" at bounding box center [141, 257] width 35 height 12
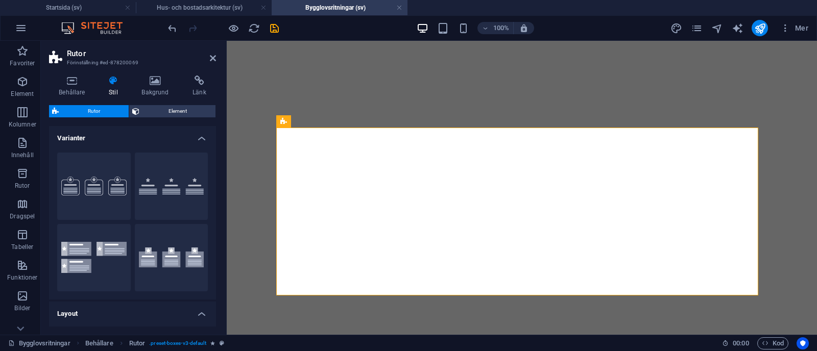
select select "rem"
select select "px"
select select "rem"
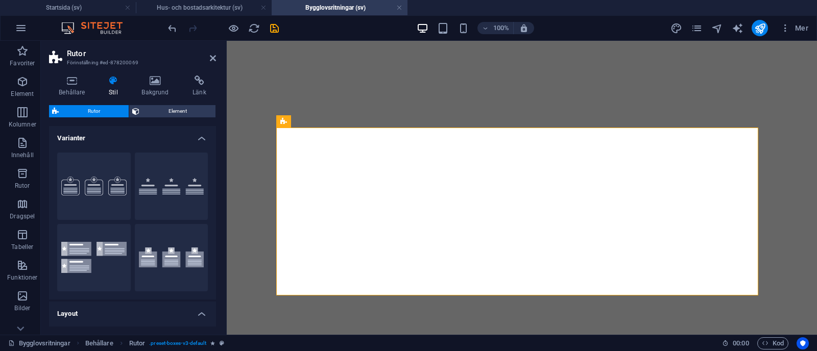
select select "rem"
select select "px"
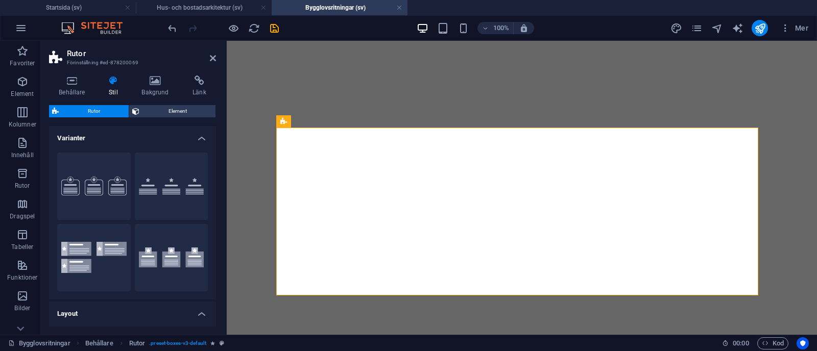
select select "preset-boxes-v3-default"
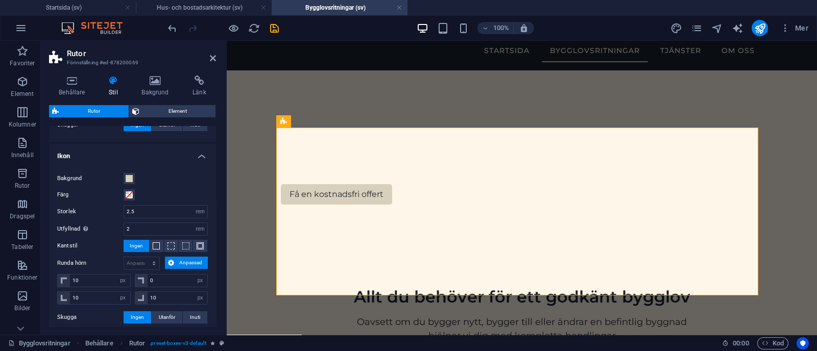
scroll to position [305, 0]
type input "1"
type input "0"
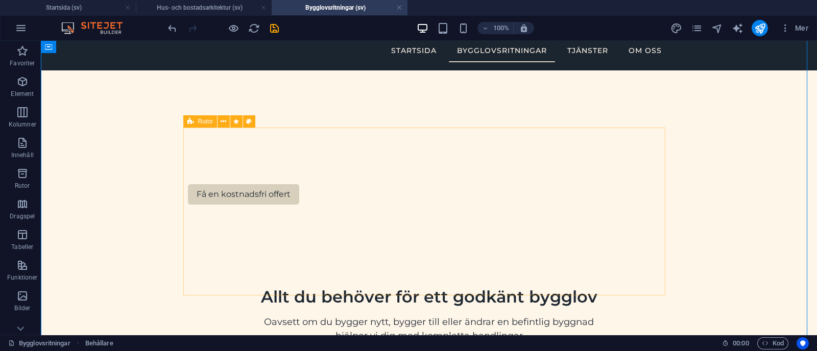
click at [190, 123] on icon at bounding box center [190, 121] width 7 height 12
select select "rem"
select select "px"
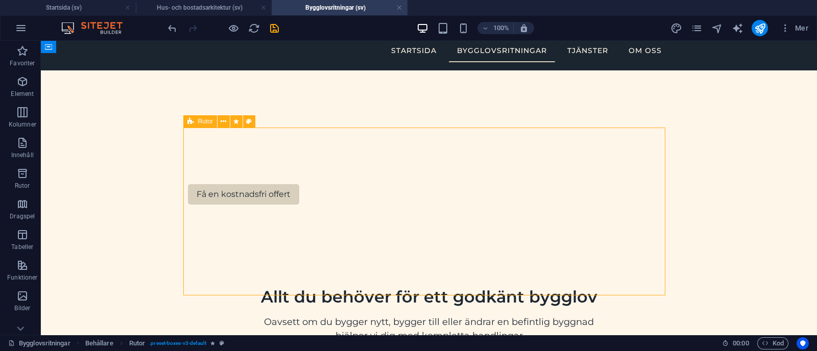
select select "px"
select select "rem"
select select "px"
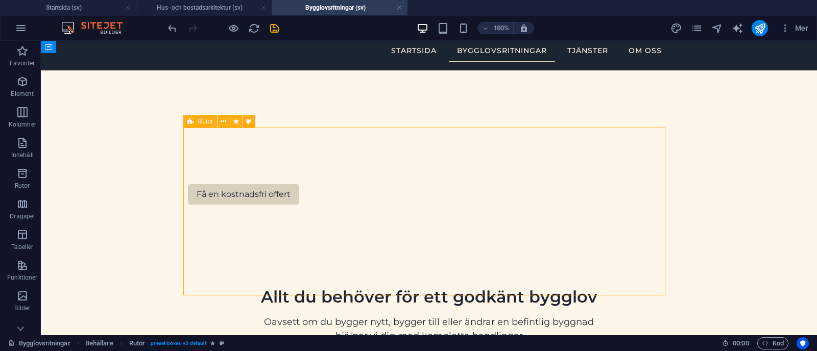
select select "px"
select select "preset-boxes-v3-default"
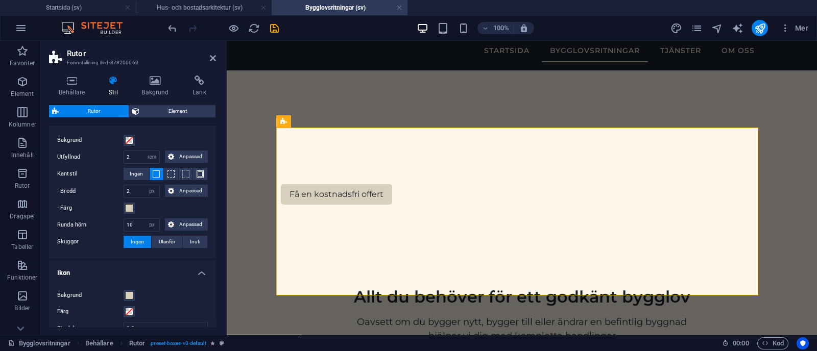
scroll to position [334, 0]
click at [129, 207] on span at bounding box center [129, 207] width 8 height 8
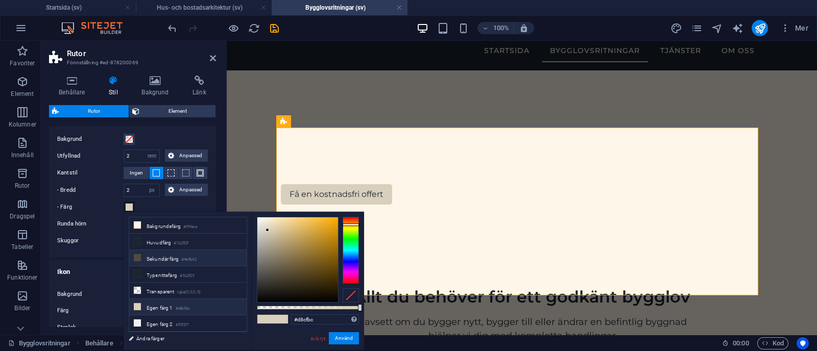
click at [154, 251] on li "Sekundär färg #4e4b42" at bounding box center [187, 258] width 117 height 16
type input "#4e4b42"
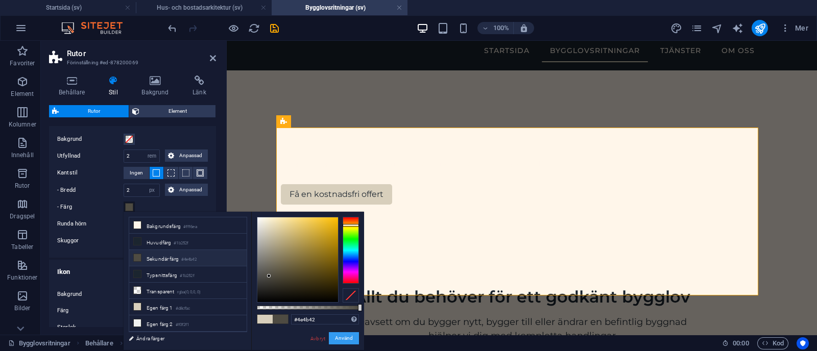
click at [339, 339] on button "Använd" at bounding box center [344, 338] width 30 height 12
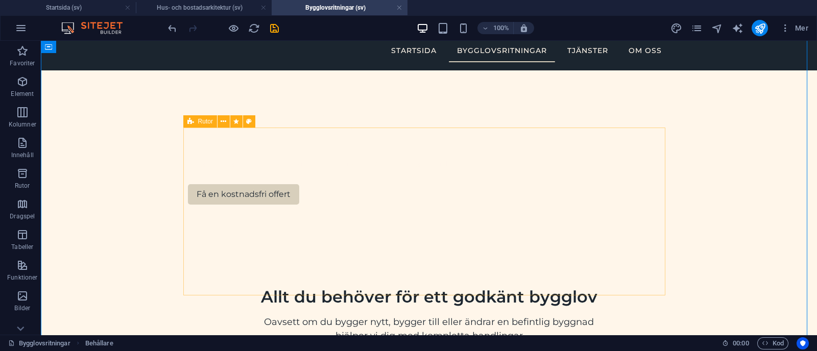
click at [189, 124] on icon at bounding box center [190, 121] width 7 height 12
select select "rem"
select select "px"
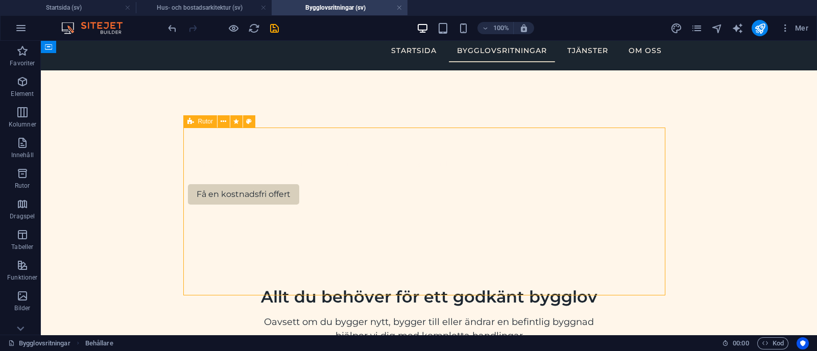
select select "px"
select select "rem"
select select "px"
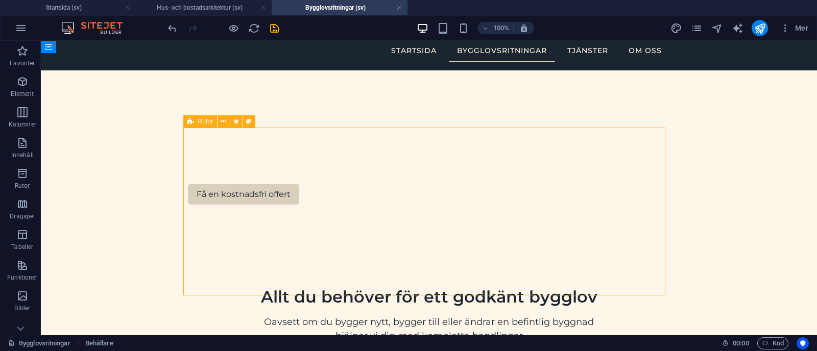
select select "px"
select select "preset-boxes-v3-default"
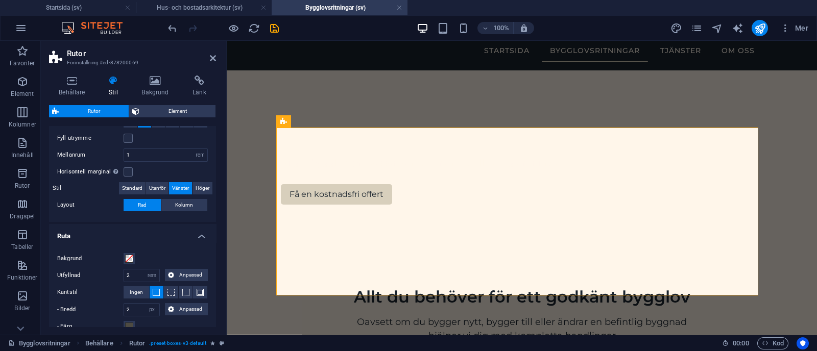
scroll to position [280, 0]
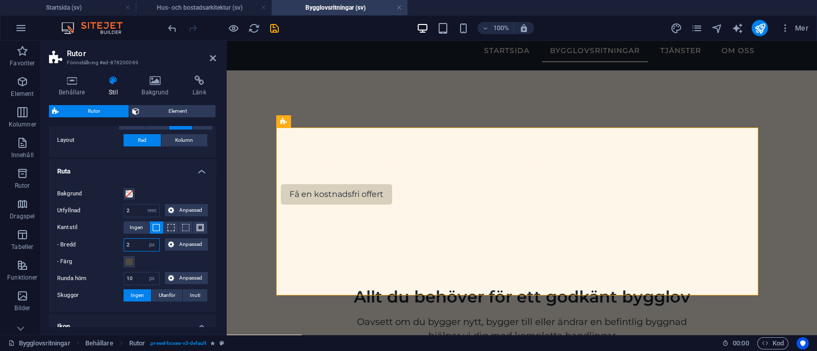
click at [135, 241] on input "2" at bounding box center [141, 245] width 35 height 12
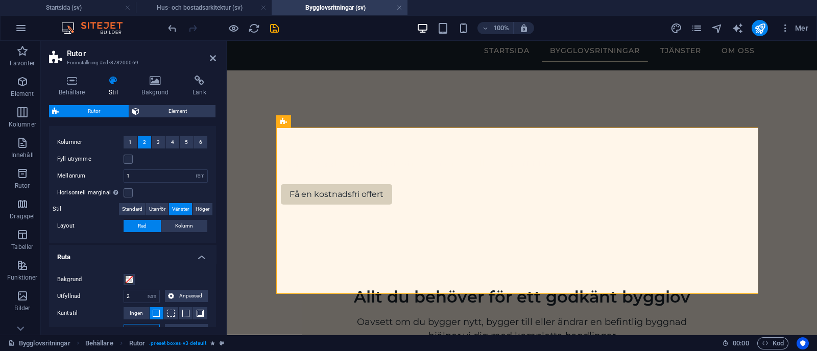
scroll to position [161, 0]
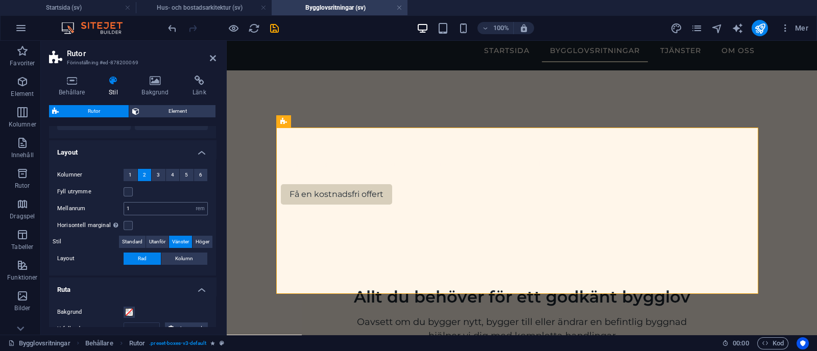
type input "1"
click at [151, 208] on input "1" at bounding box center [165, 209] width 83 height 12
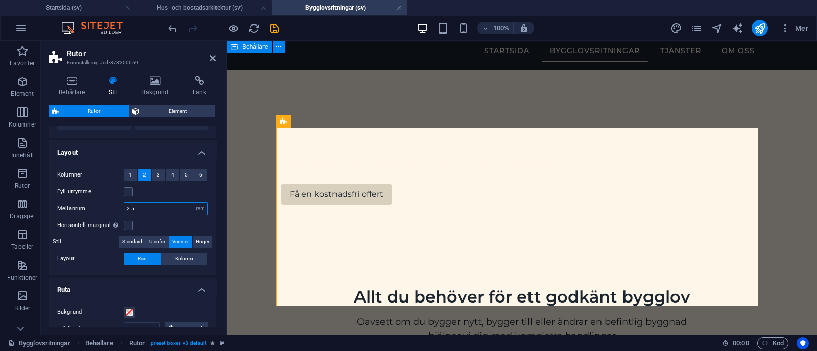
type input "2.5"
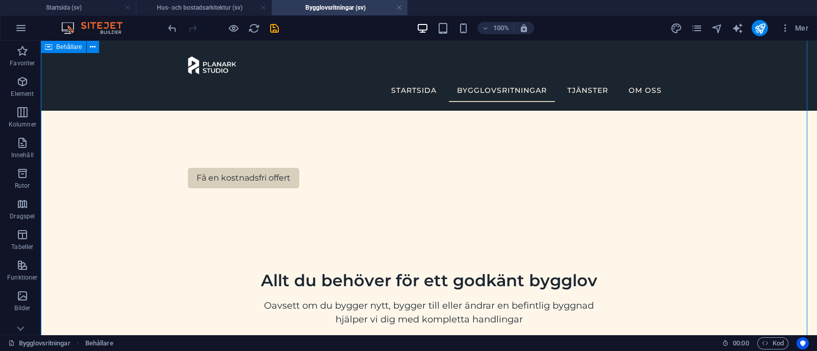
scroll to position [300, 0]
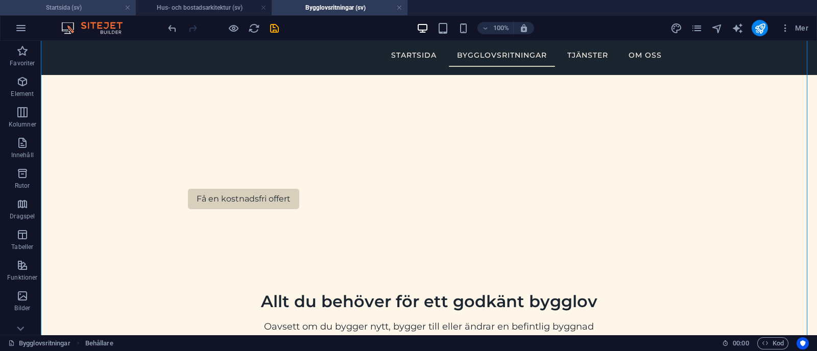
click at [72, 5] on h4 "Startsida (sv)" at bounding box center [68, 7] width 136 height 11
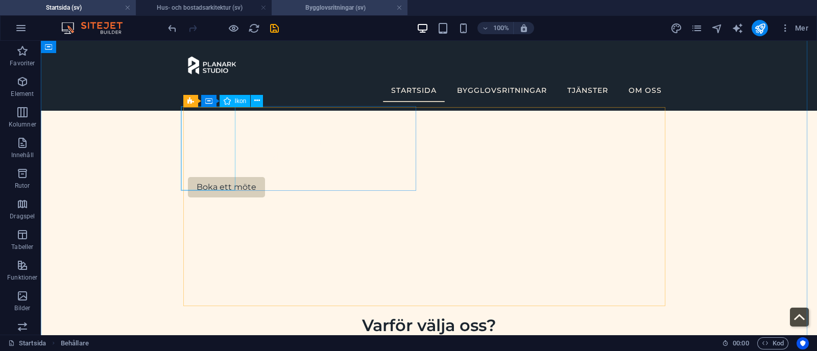
scroll to position [323, 0]
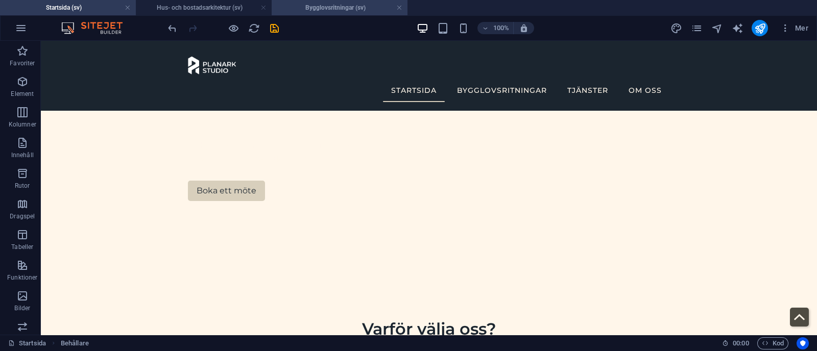
click at [307, 3] on h4 "Bygglovsritningar (sv)" at bounding box center [340, 7] width 136 height 11
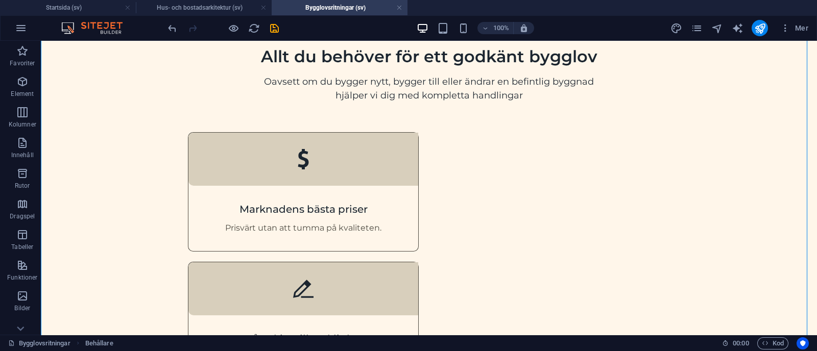
scroll to position [0, 0]
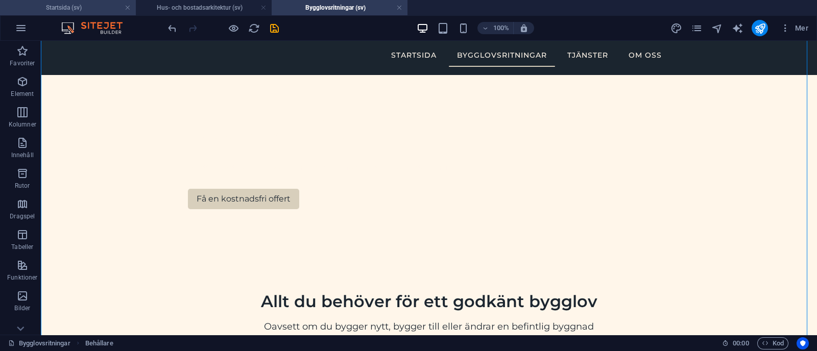
click at [73, 9] on h4 "Startsida (sv)" at bounding box center [68, 7] width 136 height 11
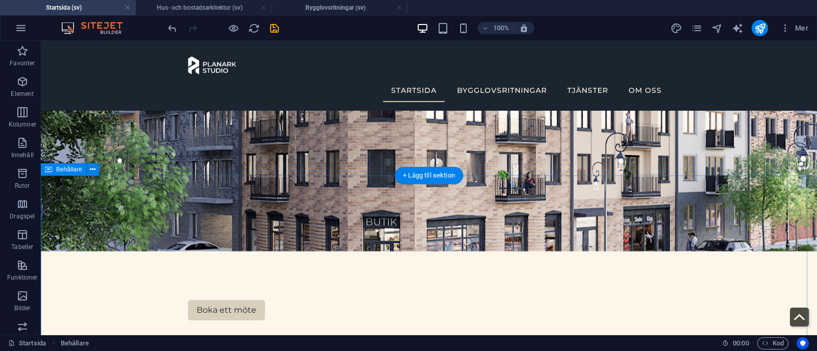
scroll to position [149, 0]
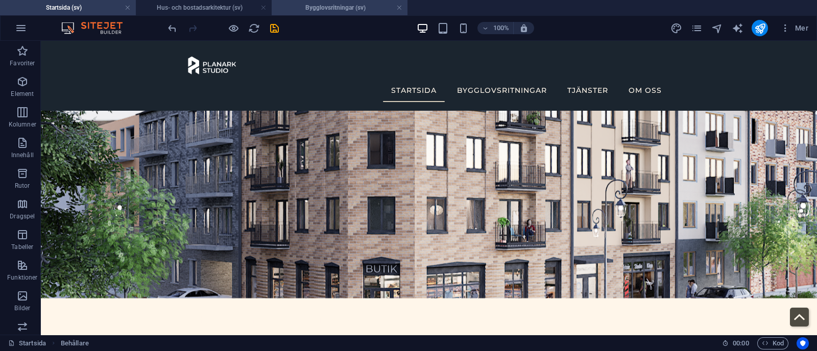
click at [301, 3] on h4 "Bygglovsritningar (sv)" at bounding box center [340, 7] width 136 height 11
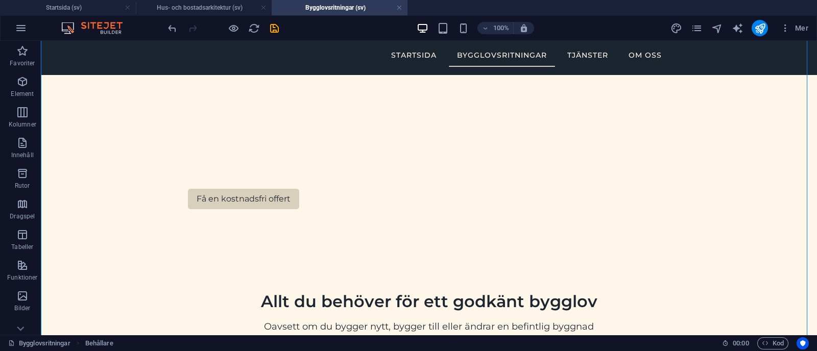
scroll to position [0, 0]
click at [188, 126] on icon at bounding box center [190, 126] width 7 height 12
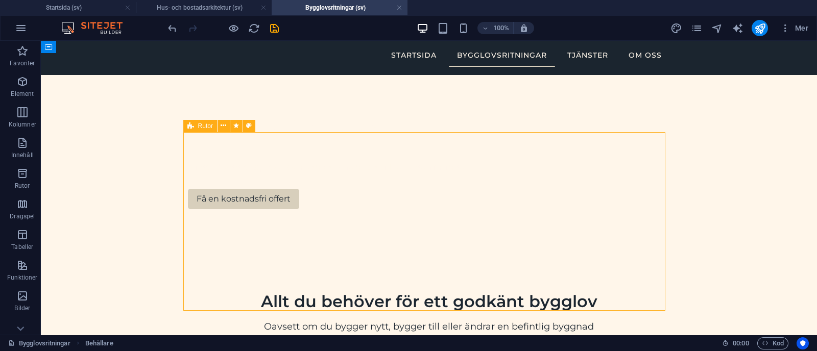
click at [188, 126] on icon at bounding box center [190, 126] width 7 height 12
select select "rem"
select select "px"
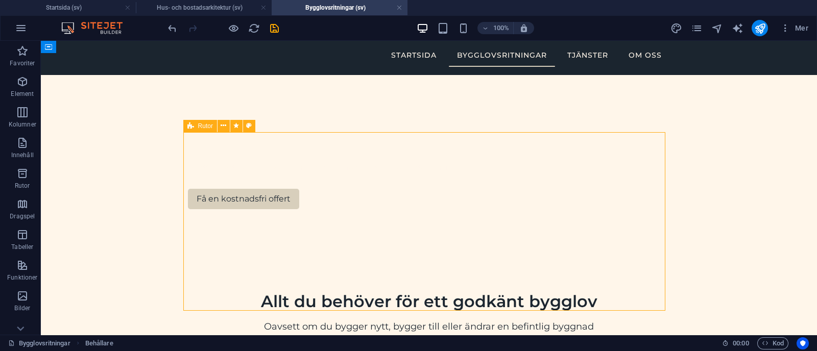
select select "rem"
select select "px"
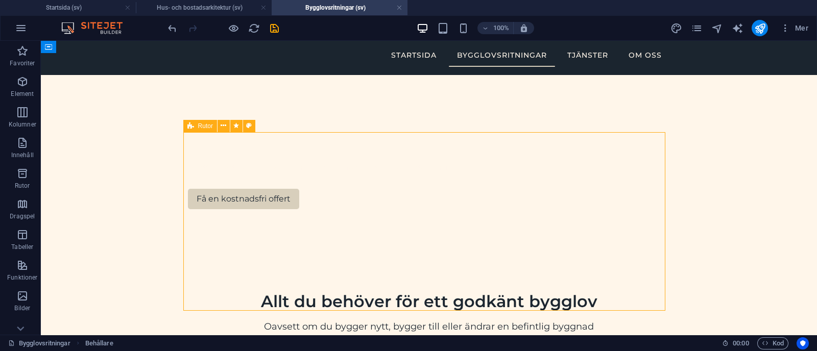
select select "px"
select select "preset-boxes-v3-default"
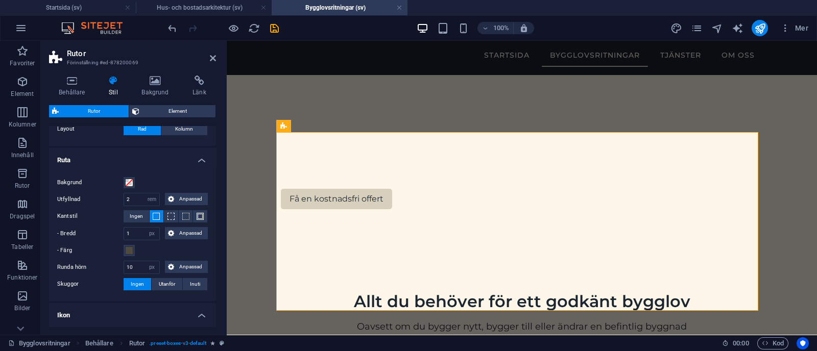
scroll to position [292, 0]
click at [123, 250] on p "- Färg" at bounding box center [90, 250] width 66 height 12
click at [124, 250] on button "- Färg" at bounding box center [129, 250] width 11 height 11
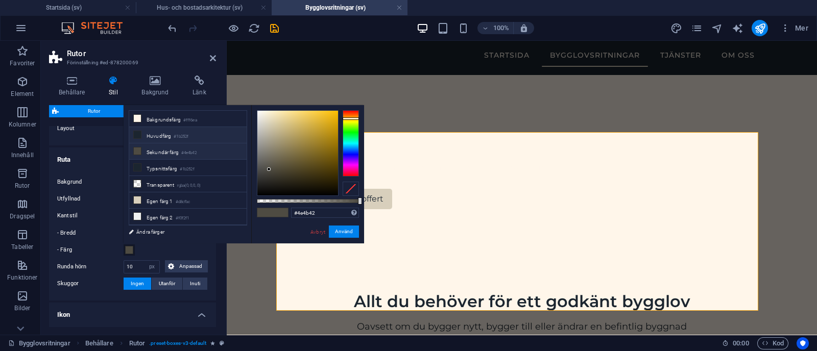
click at [166, 134] on li "Huvudfärg #1b252f" at bounding box center [187, 135] width 117 height 16
type input "#1b252f"
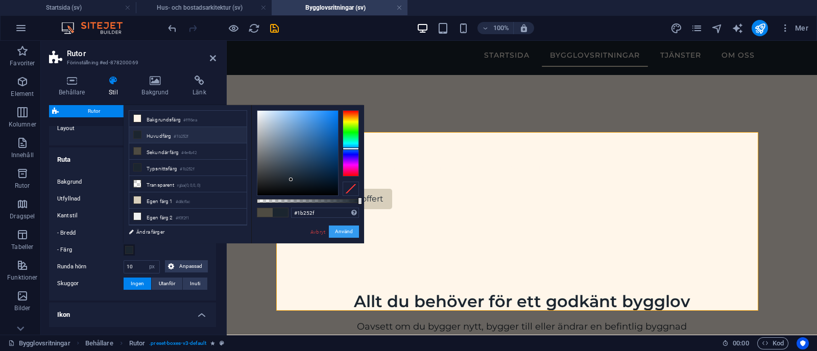
click at [347, 231] on button "Använd" at bounding box center [344, 232] width 30 height 12
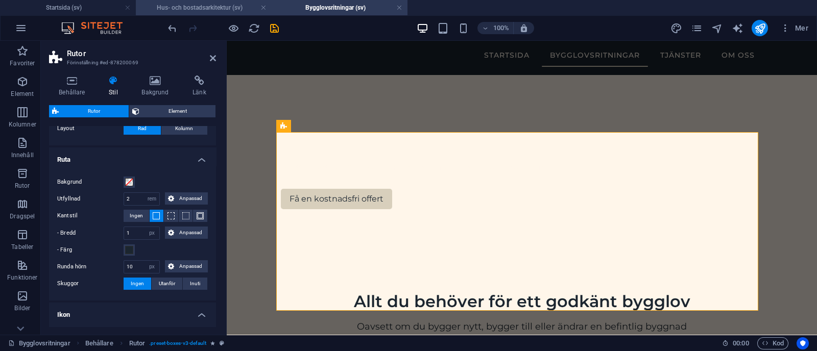
click at [183, 4] on h4 "Hus- och bostadsarkitektur (sv)" at bounding box center [204, 7] width 136 height 11
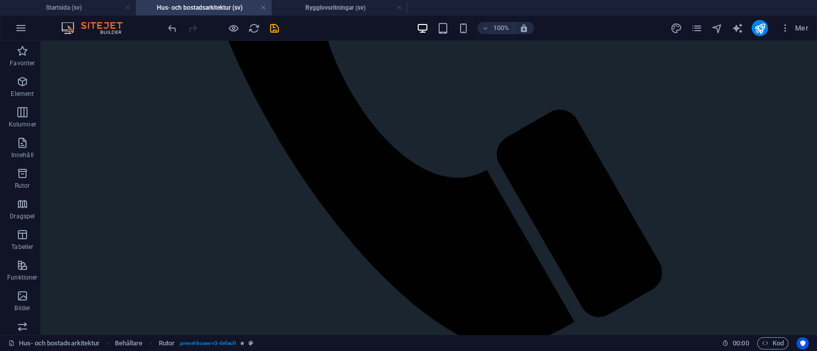
scroll to position [0, 0]
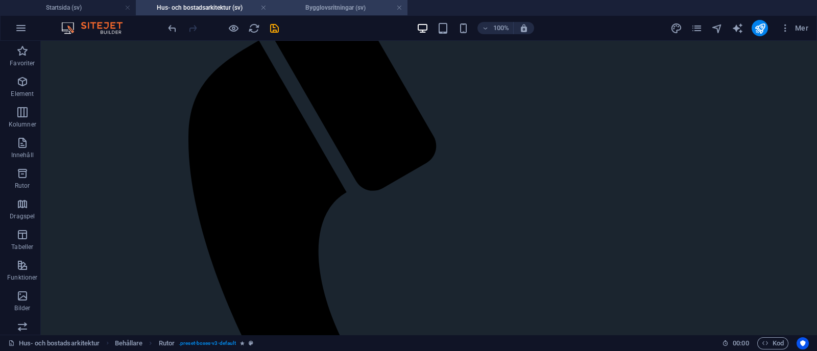
click at [323, 4] on h4 "Bygglovsritningar (sv)" at bounding box center [340, 7] width 136 height 11
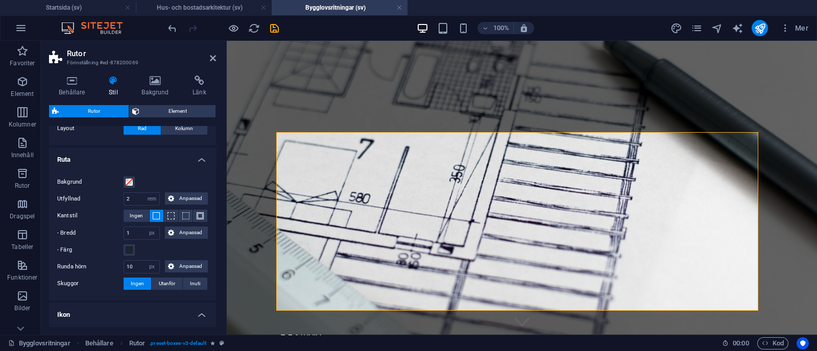
scroll to position [300, 0]
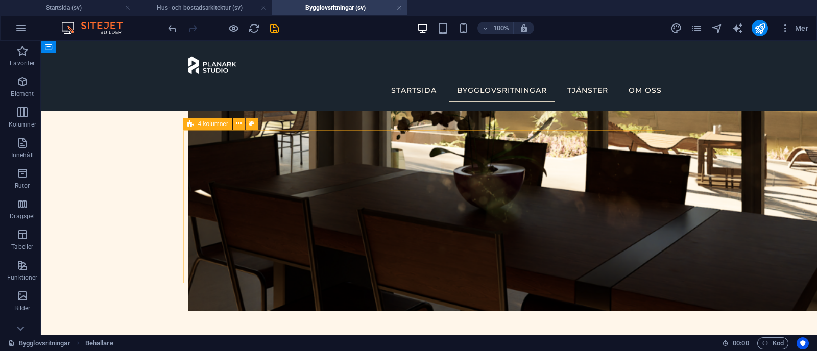
scroll to position [1634, 0]
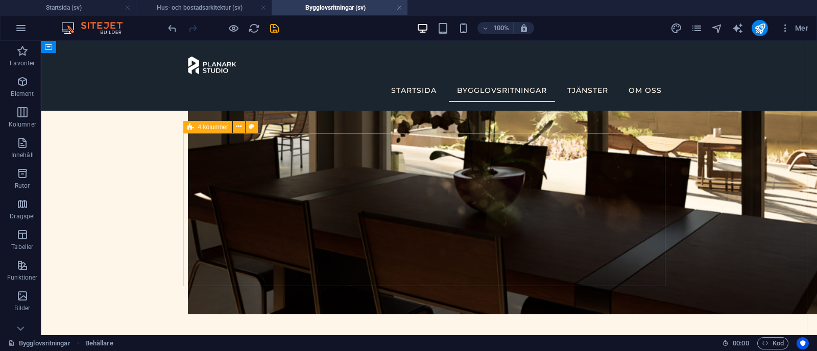
click at [193, 129] on icon at bounding box center [190, 127] width 7 height 12
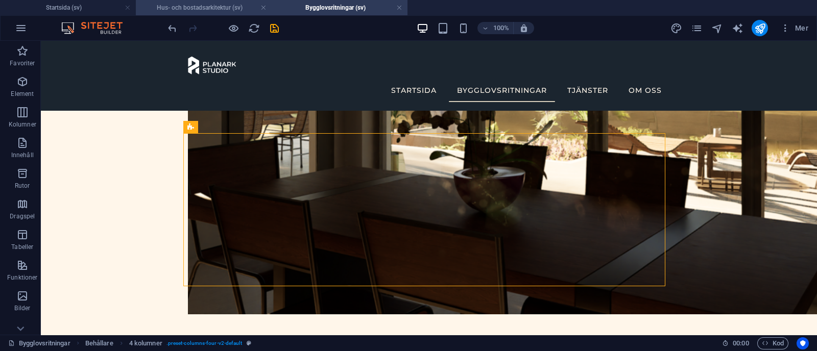
click at [197, 2] on h4 "Hus- och bostadsarkitektur (sv)" at bounding box center [204, 7] width 136 height 11
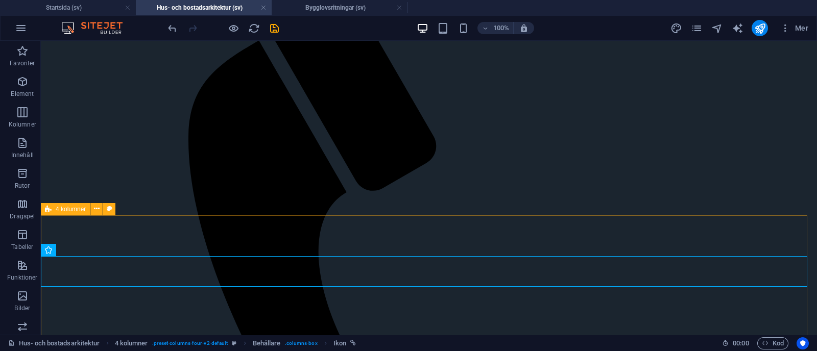
click at [68, 213] on div "4 kolumner" at bounding box center [65, 209] width 49 height 12
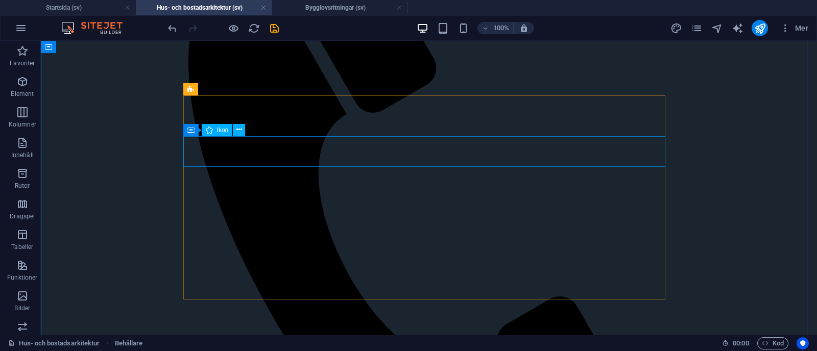
scroll to position [557, 0]
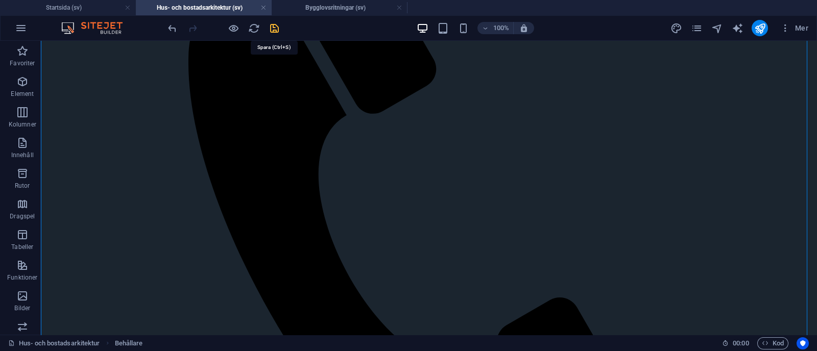
click at [277, 27] on icon "save" at bounding box center [275, 28] width 12 height 12
click at [257, 31] on icon "reload" at bounding box center [254, 28] width 12 height 12
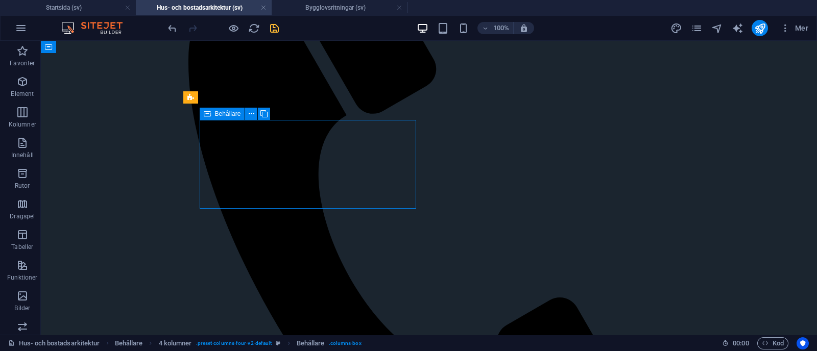
select select "px"
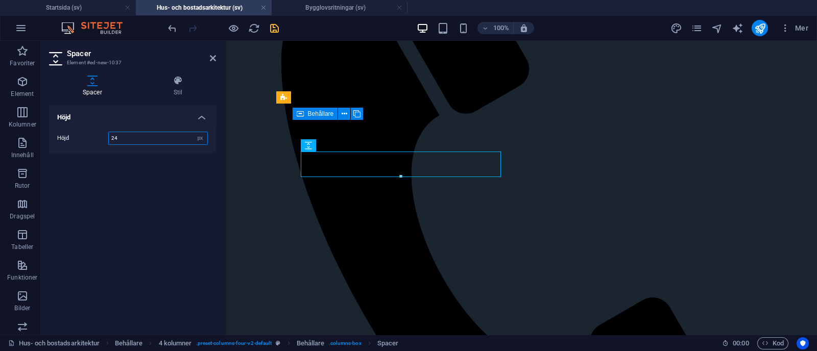
type input "24"
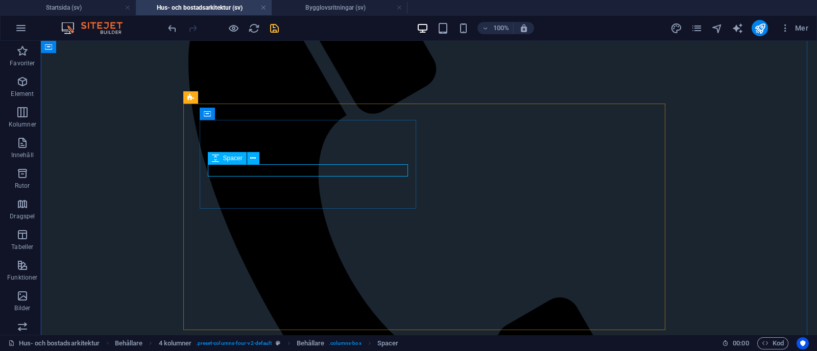
select select "px"
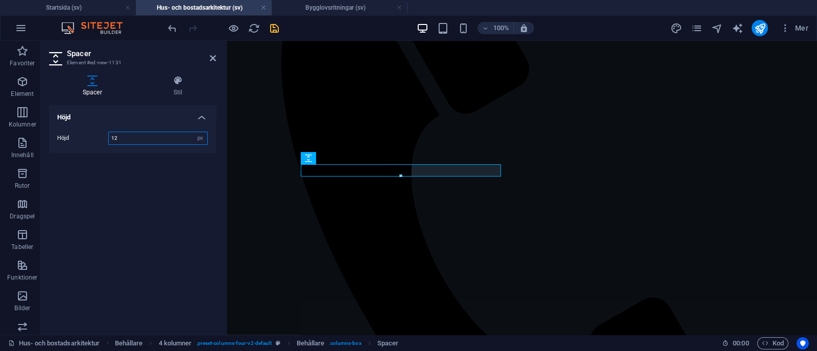
type input "12"
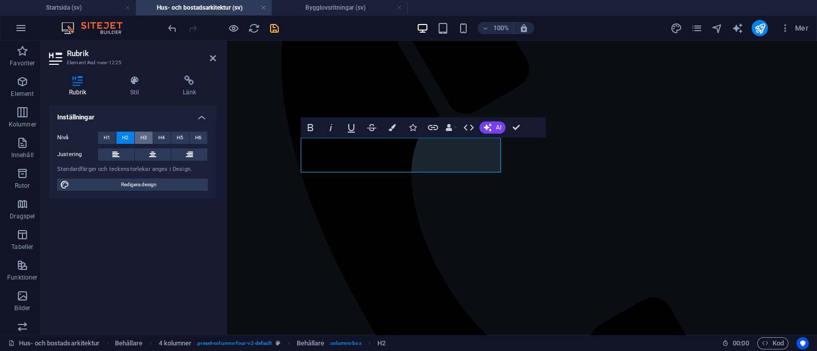
click at [135, 136] on button "H3" at bounding box center [144, 138] width 18 height 12
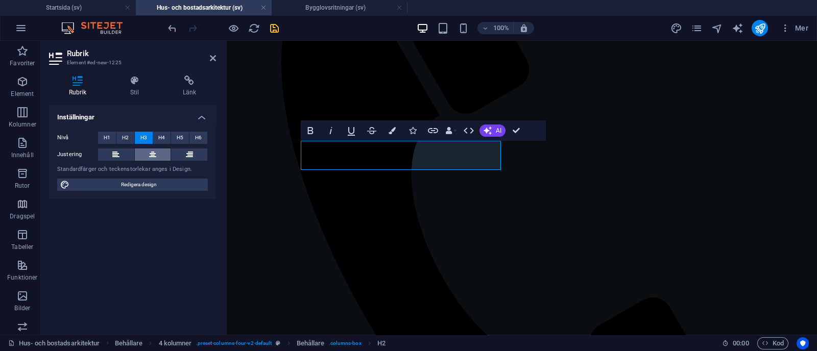
click at [151, 151] on icon at bounding box center [152, 155] width 7 height 12
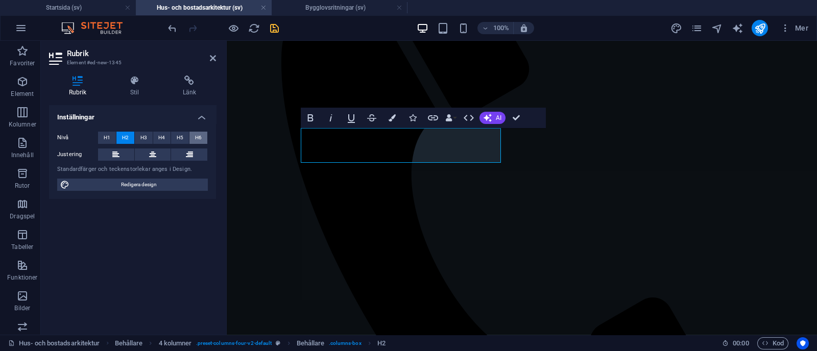
click at [198, 136] on span "H6" at bounding box center [198, 138] width 7 height 12
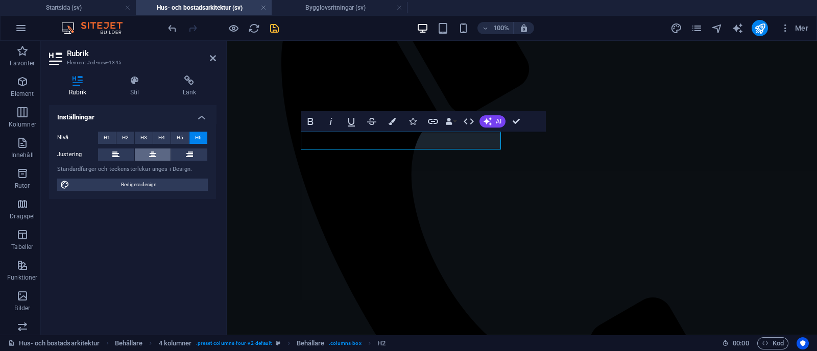
click at [155, 152] on icon at bounding box center [152, 155] width 7 height 12
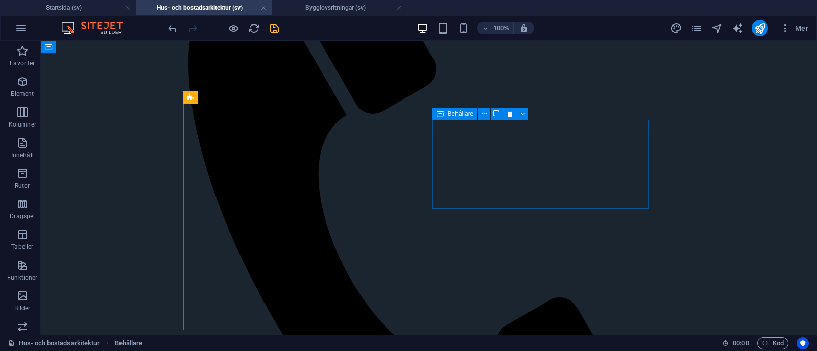
click at [467, 117] on div "Behållare" at bounding box center [454, 114] width 45 height 12
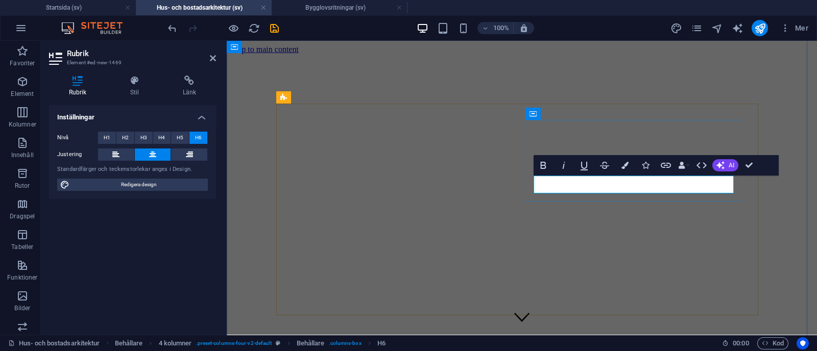
scroll to position [551, 0]
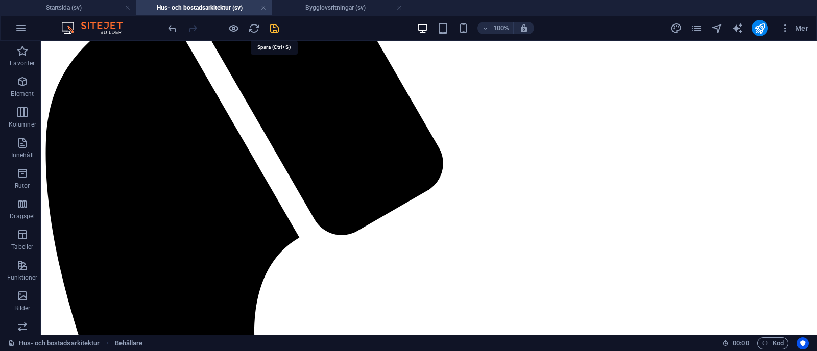
click at [274, 29] on icon "save" at bounding box center [275, 28] width 12 height 12
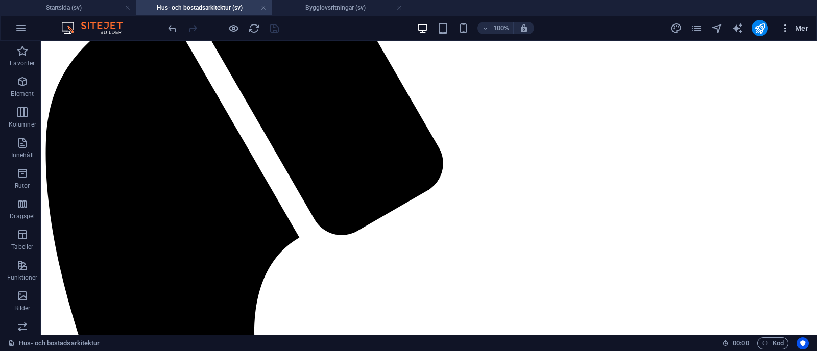
click at [793, 32] on span "Mer" at bounding box center [794, 28] width 28 height 10
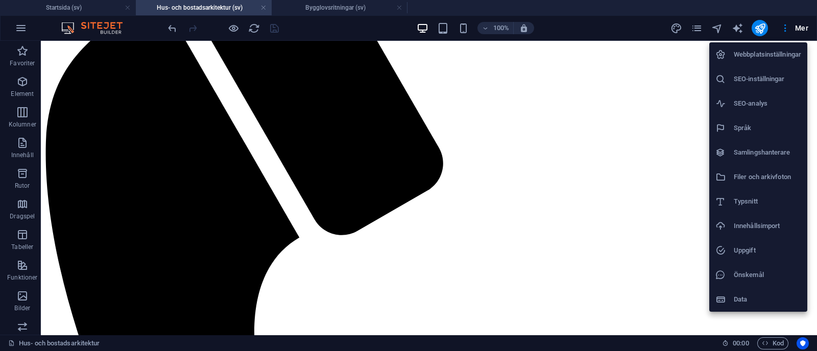
click at [231, 135] on div at bounding box center [408, 175] width 817 height 351
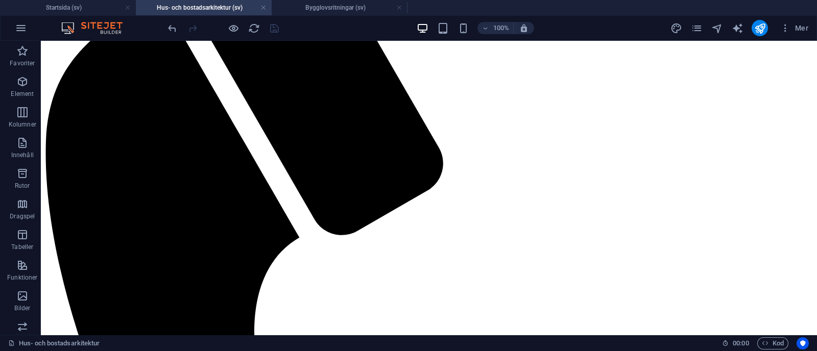
click at [231, 135] on div "Webbplatsinställningar SEO-inställningar SEO-analys Språk Samlingshanterare Fil…" at bounding box center [408, 178] width 817 height 345
click at [248, 114] on button at bounding box center [251, 114] width 12 height 12
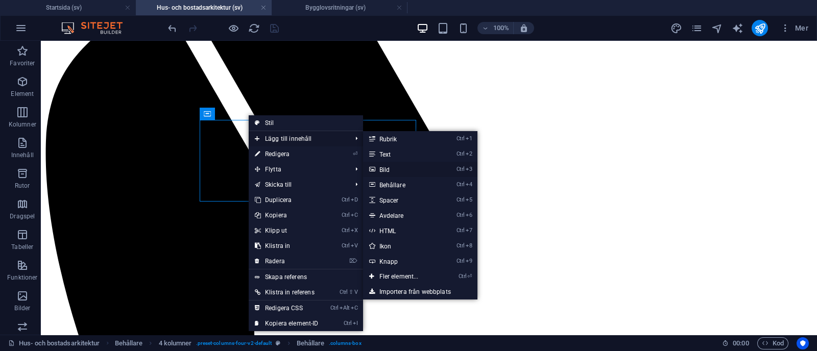
click at [392, 167] on link "Ctrl 3 Bild" at bounding box center [401, 169] width 76 height 15
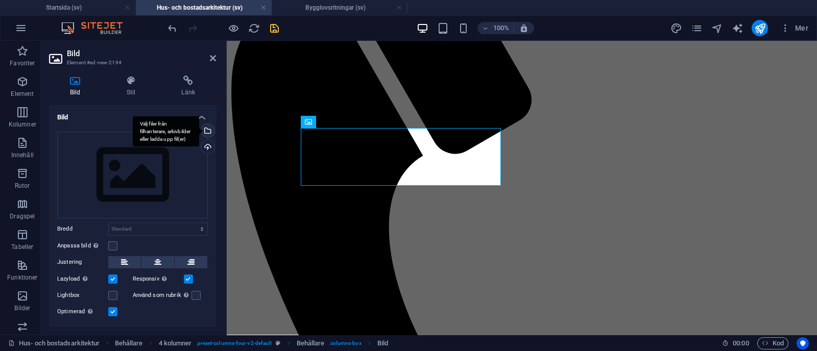
click at [199, 129] on div "Välj filer från filhanterare, arkivbilder eller ladda upp fil(er)" at bounding box center [166, 131] width 66 height 31
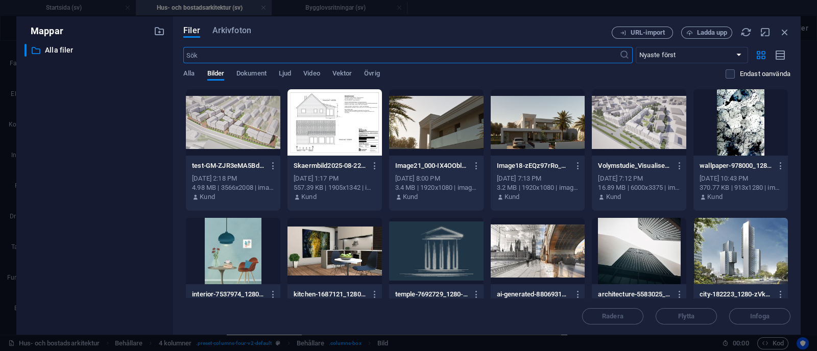
scroll to position [563, 0]
click at [786, 30] on icon "button" at bounding box center [784, 32] width 11 height 11
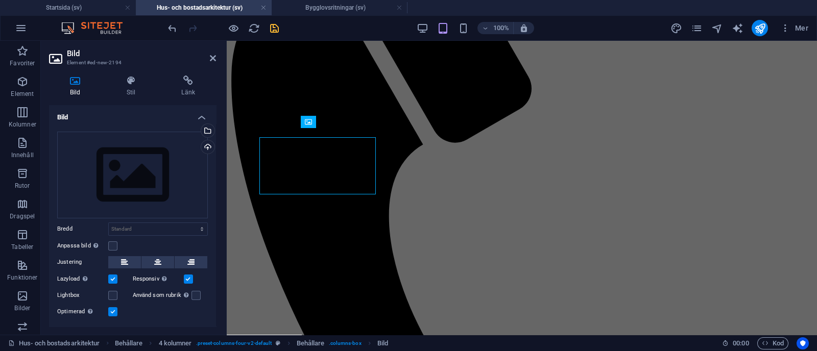
scroll to position [551, 0]
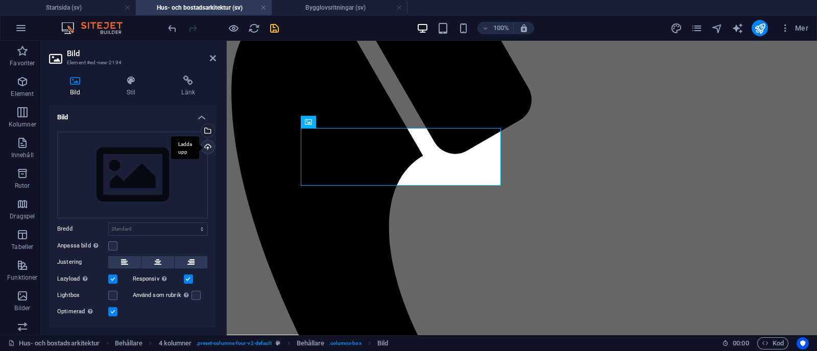
click at [203, 143] on div "Ladda upp" at bounding box center [206, 147] width 15 height 15
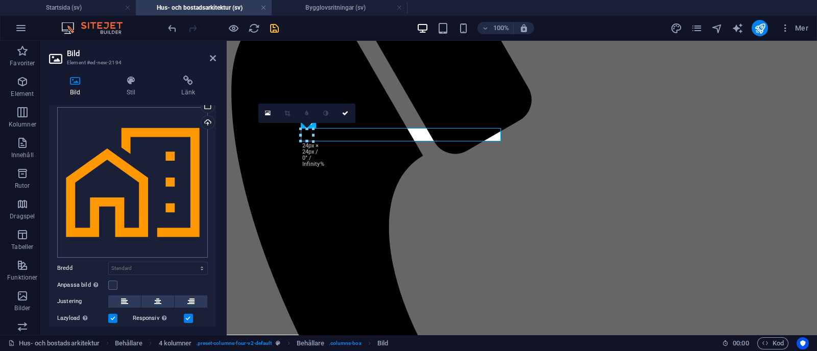
scroll to position [25, 0]
click at [208, 119] on div "Ladda upp" at bounding box center [206, 122] width 15 height 15
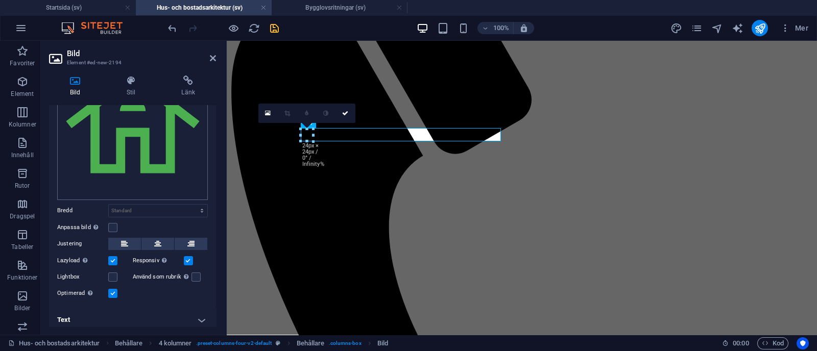
scroll to position [85, 0]
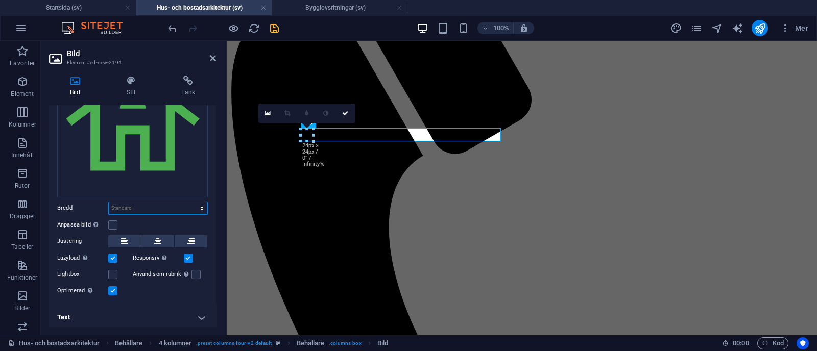
click at [150, 202] on select "Standard auto px rem % em vh vw" at bounding box center [158, 208] width 99 height 12
select select "px"
click at [191, 202] on select "Standard auto px rem % em vh vw" at bounding box center [158, 208] width 99 height 12
click at [155, 240] on icon at bounding box center [157, 241] width 7 height 12
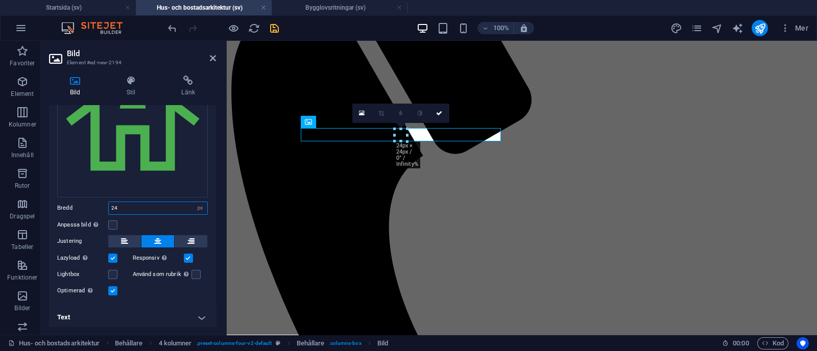
click at [142, 205] on input "24" at bounding box center [158, 208] width 99 height 12
type input "2"
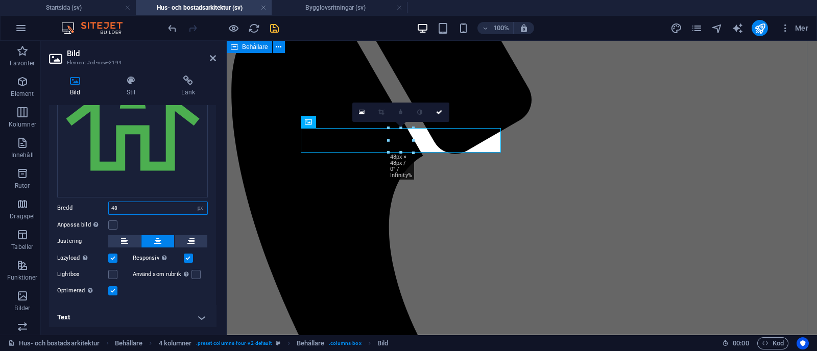
type input "48"
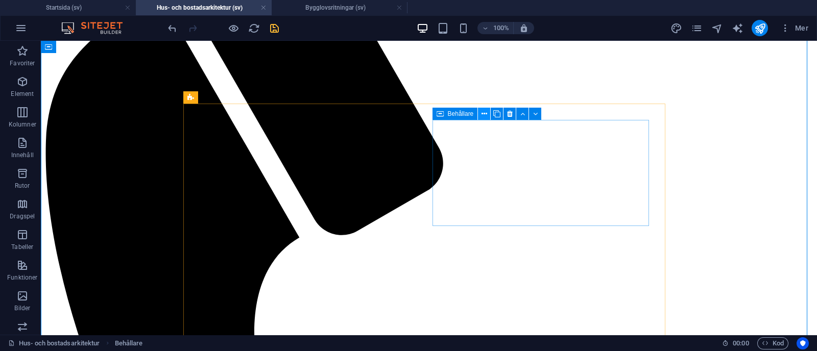
click at [484, 114] on icon at bounding box center [484, 114] width 6 height 11
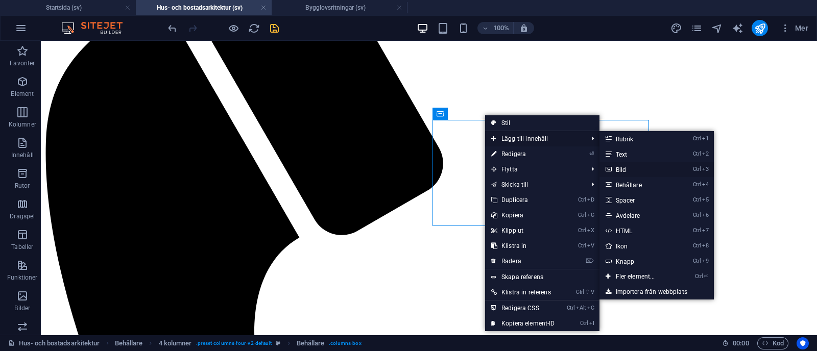
click at [625, 164] on link "Ctrl 3 Bild" at bounding box center [637, 169] width 76 height 15
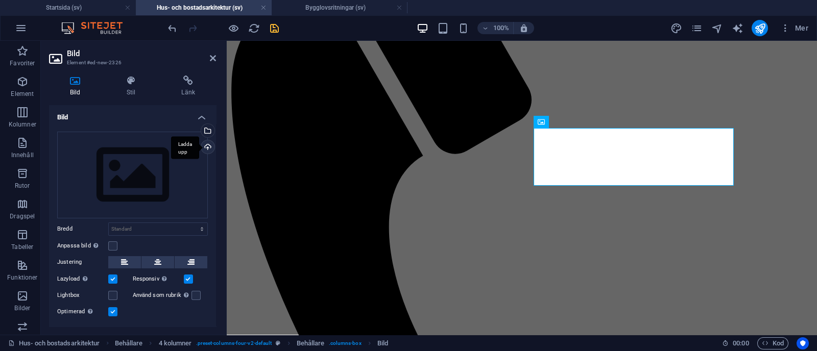
click at [204, 145] on div "Ladda upp" at bounding box center [206, 147] width 15 height 15
click at [206, 132] on div "Välj filer från filhanterare, arkivbilder eller ladda upp fil(er)" at bounding box center [206, 131] width 15 height 15
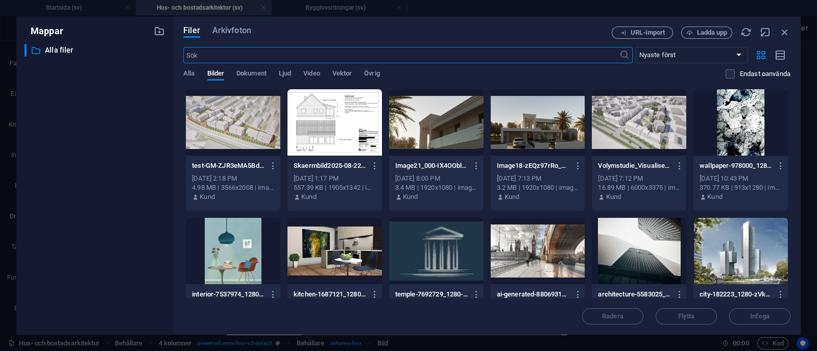
scroll to position [563, 0]
click at [343, 74] on span "Vektor" at bounding box center [342, 74] width 20 height 14
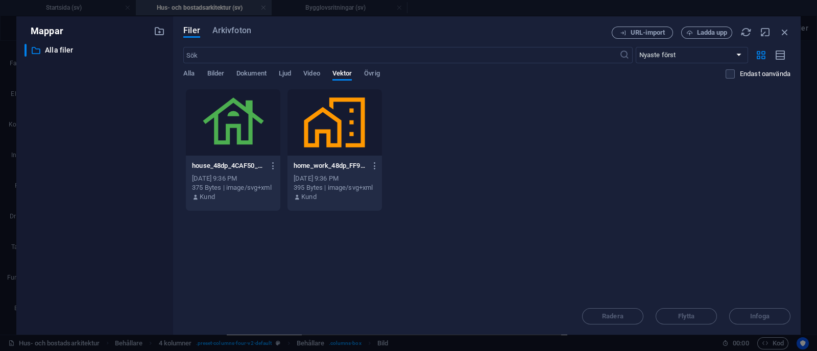
click at [330, 127] on div at bounding box center [334, 122] width 94 height 66
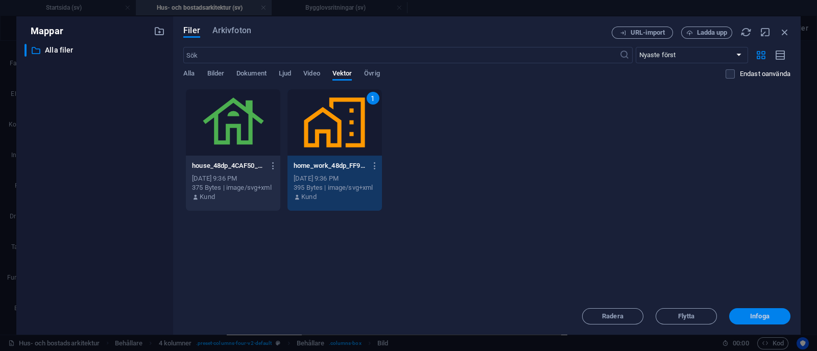
click at [767, 316] on span "Infoga" at bounding box center [759, 316] width 19 height 6
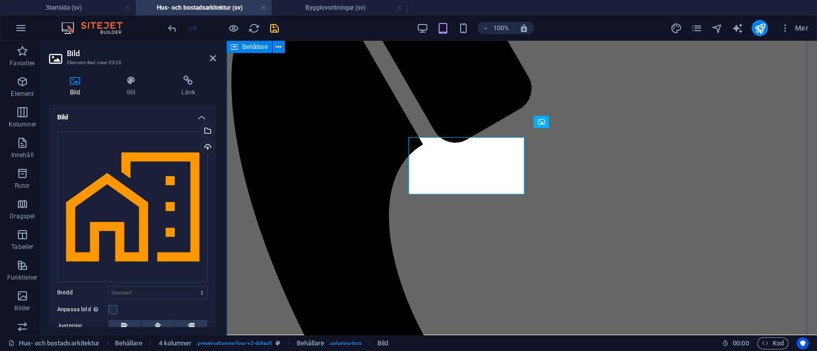
scroll to position [551, 0]
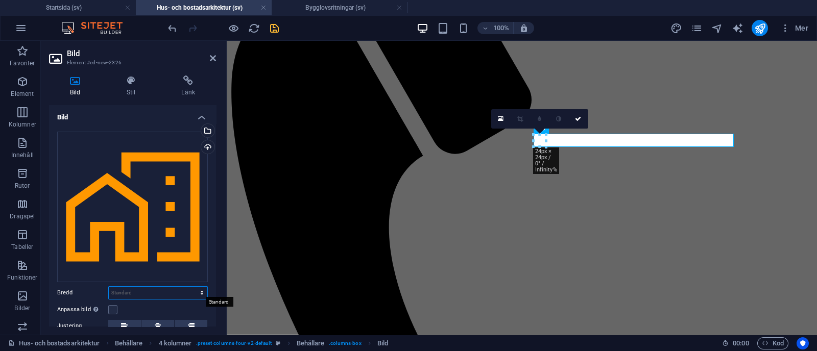
click at [153, 288] on select "Standard auto px rem % em vh vw" at bounding box center [158, 293] width 99 height 12
select select "px"
click at [191, 287] on select "Standard auto px rem % em vh vw" at bounding box center [158, 293] width 99 height 12
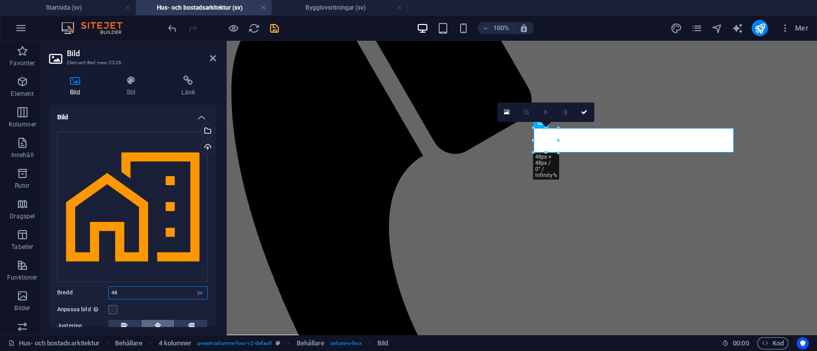
type input "48"
click at [160, 320] on icon at bounding box center [157, 326] width 7 height 12
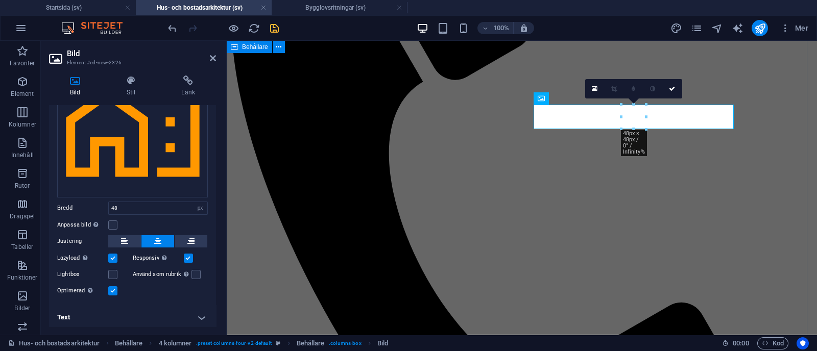
scroll to position [636, 0]
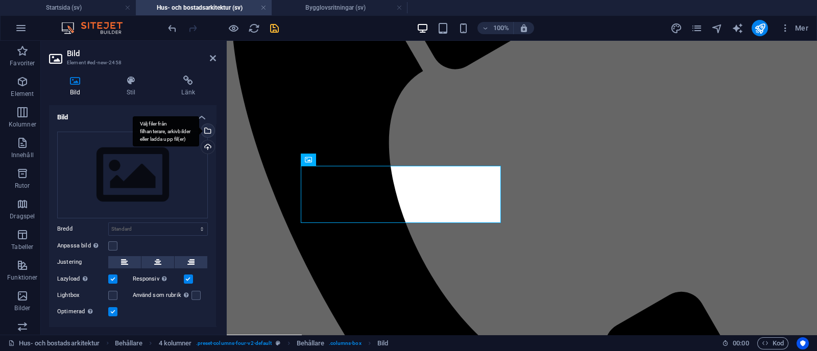
click at [206, 128] on div "Välj filer från filhanterare, arkivbilder eller ladda upp fil(er)" at bounding box center [206, 131] width 15 height 15
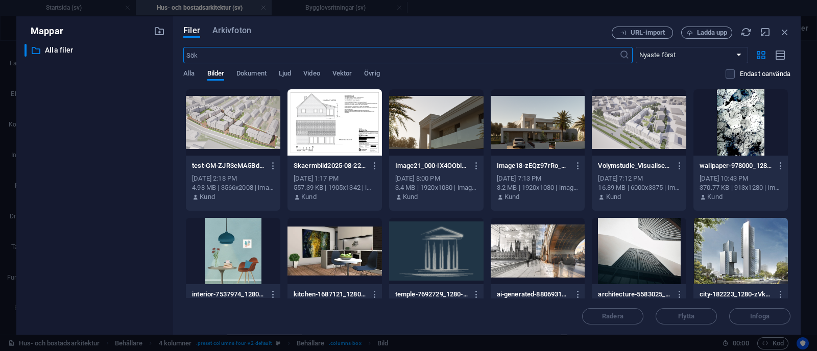
scroll to position [645, 0]
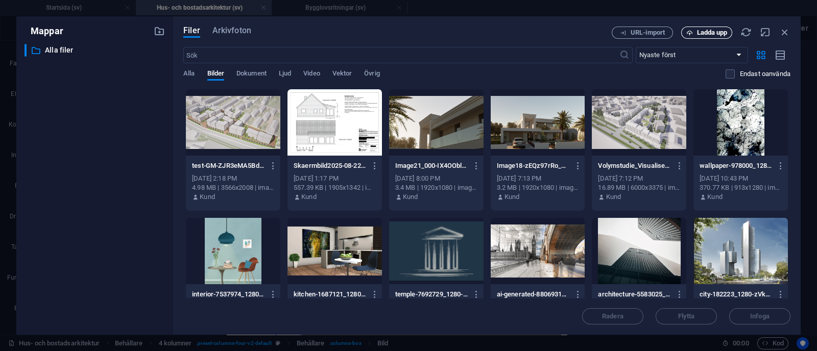
click at [704, 34] on span "Ladda upp" at bounding box center [712, 33] width 31 height 6
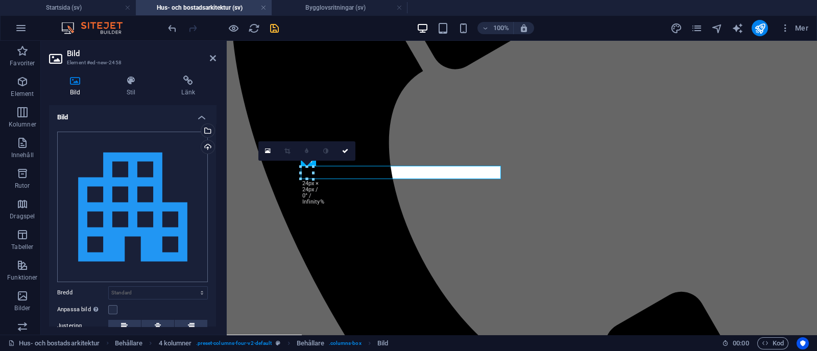
scroll to position [85, 0]
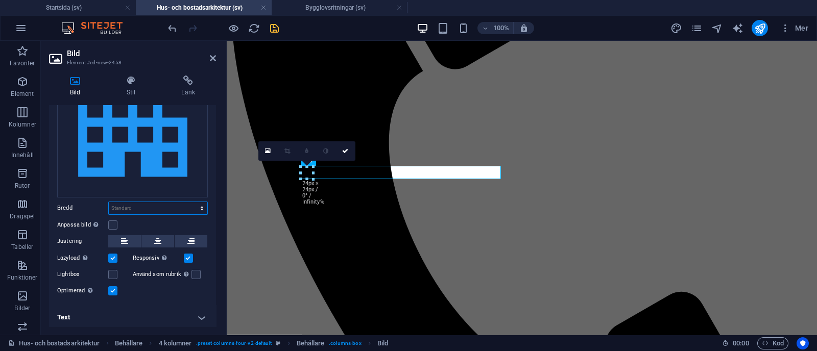
click at [139, 209] on select "Standard auto px rem % em vh vw" at bounding box center [158, 208] width 99 height 12
select select "px"
click at [191, 202] on select "Standard auto px rem % em vh vw" at bounding box center [158, 208] width 99 height 12
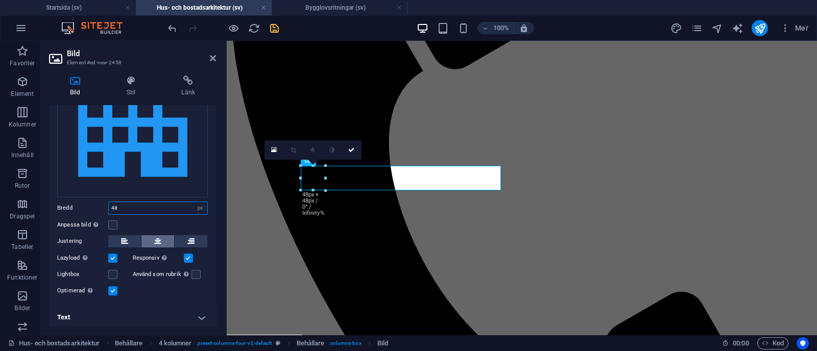
type input "48"
click at [152, 235] on button at bounding box center [157, 241] width 33 height 12
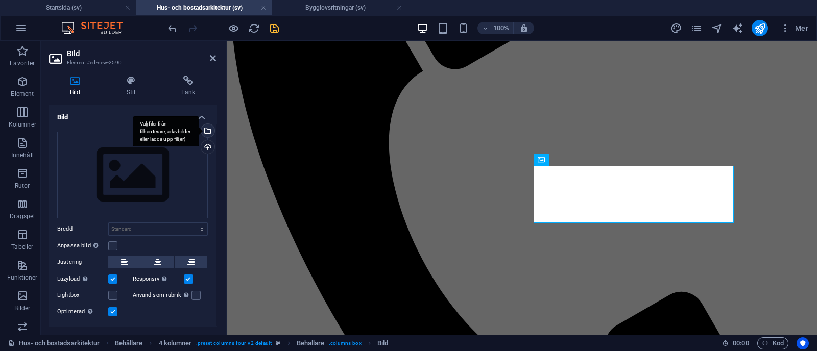
click at [208, 132] on div "Välj filer från filhanterare, arkivbilder eller ladda upp fil(er)" at bounding box center [206, 131] width 15 height 15
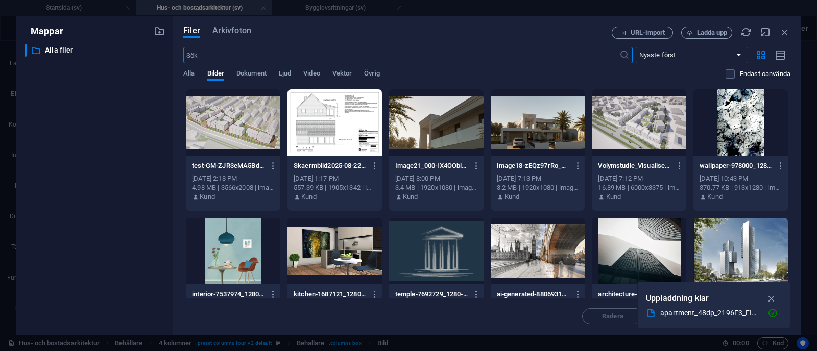
scroll to position [645, 0]
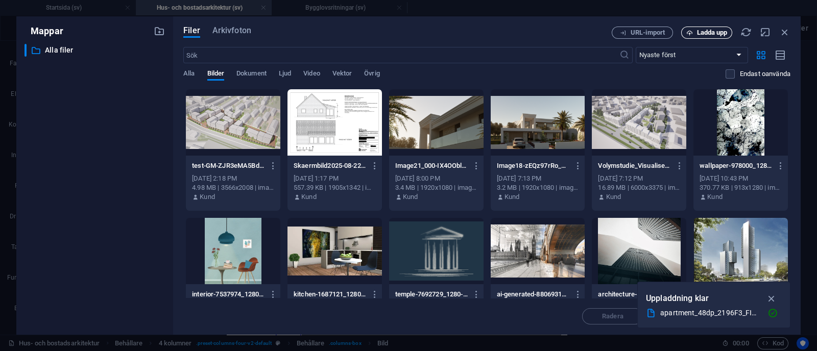
click at [701, 31] on span "Ladda upp" at bounding box center [712, 33] width 31 height 6
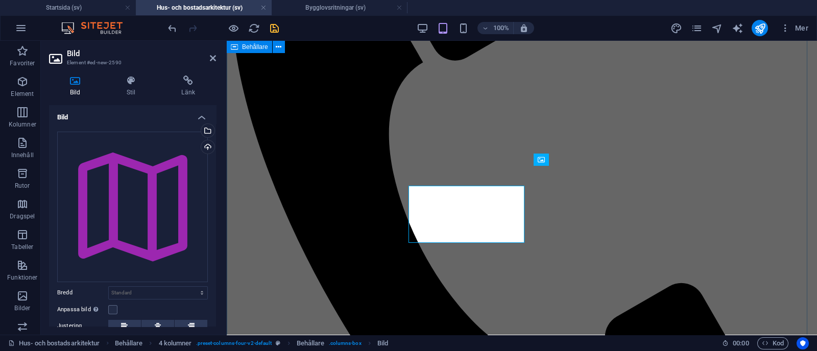
scroll to position [636, 0]
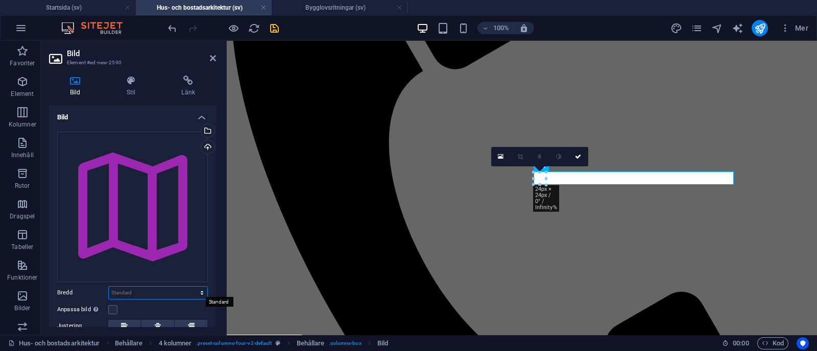
click at [150, 292] on select "Standard auto px rem % em vh vw" at bounding box center [158, 293] width 99 height 12
select select "px"
click at [191, 287] on select "Standard auto px rem % em vh vw" at bounding box center [158, 293] width 99 height 12
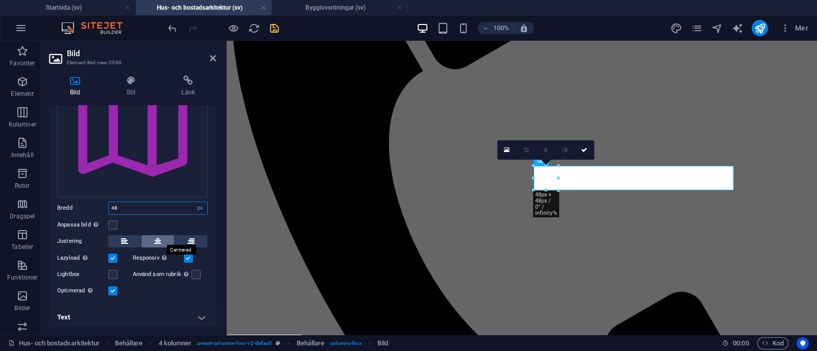
type input "48"
click at [154, 239] on icon at bounding box center [157, 241] width 7 height 12
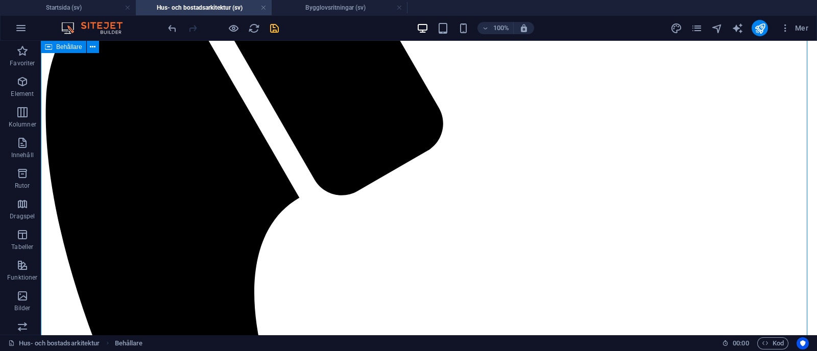
scroll to position [561, 0]
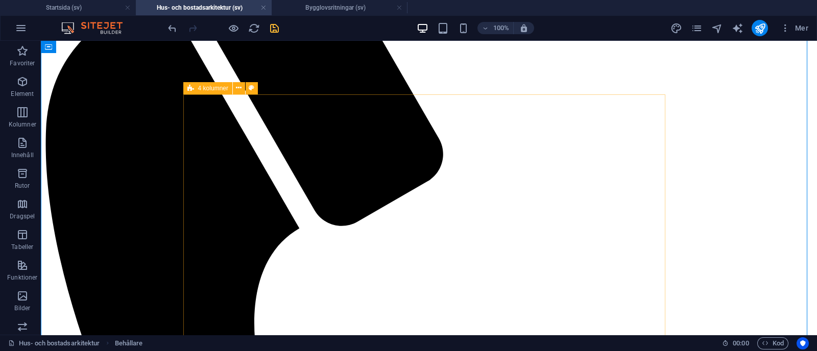
click at [208, 88] on span "4 kolumner" at bounding box center [213, 88] width 30 height 6
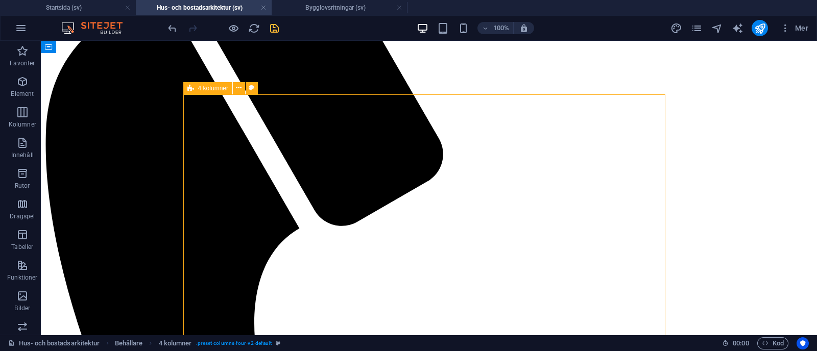
click at [208, 88] on span "4 kolumner" at bounding box center [213, 88] width 30 height 6
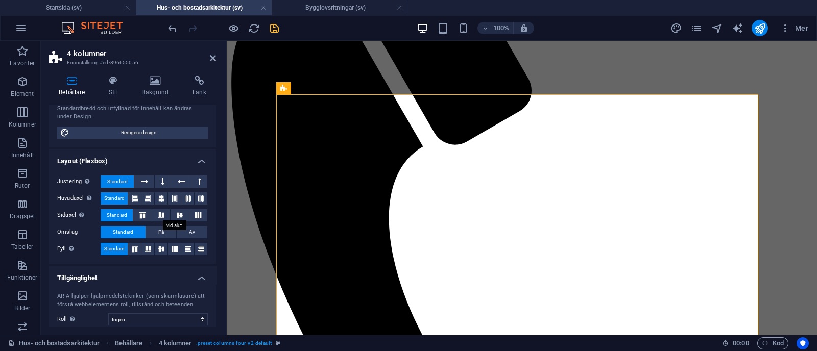
scroll to position [0, 0]
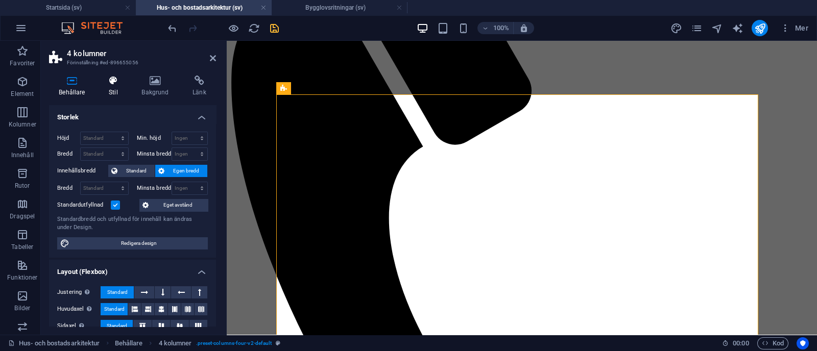
click at [104, 76] on icon at bounding box center [113, 81] width 29 height 10
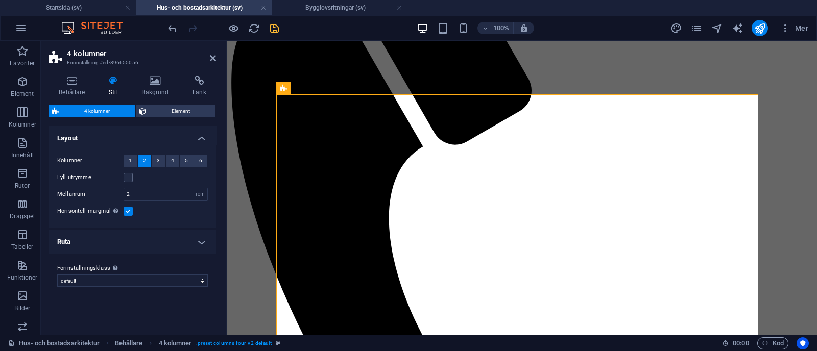
click at [204, 238] on h4 "Ruta" at bounding box center [132, 242] width 167 height 25
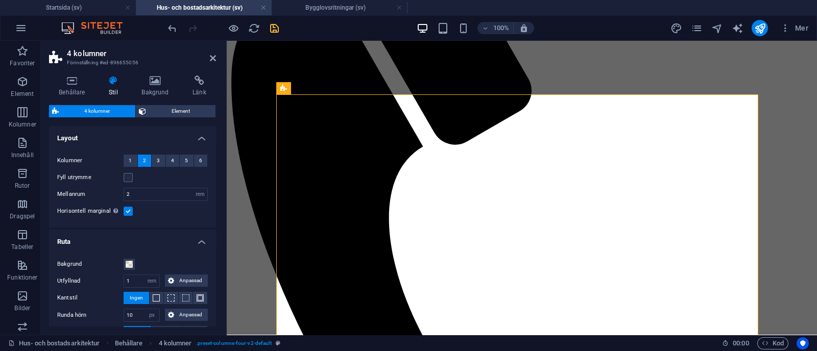
scroll to position [62, 0]
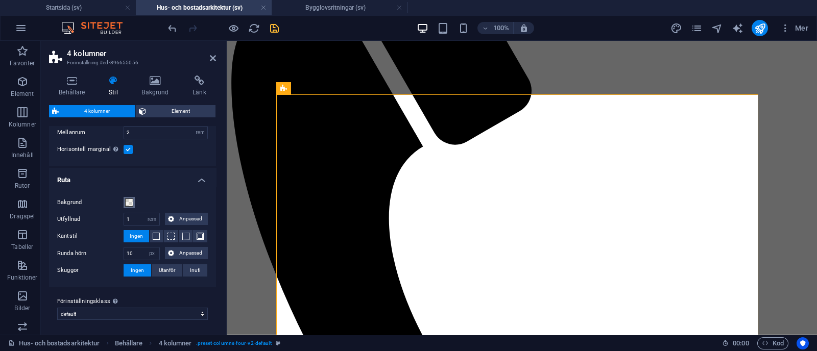
click at [129, 200] on span at bounding box center [129, 203] width 8 height 8
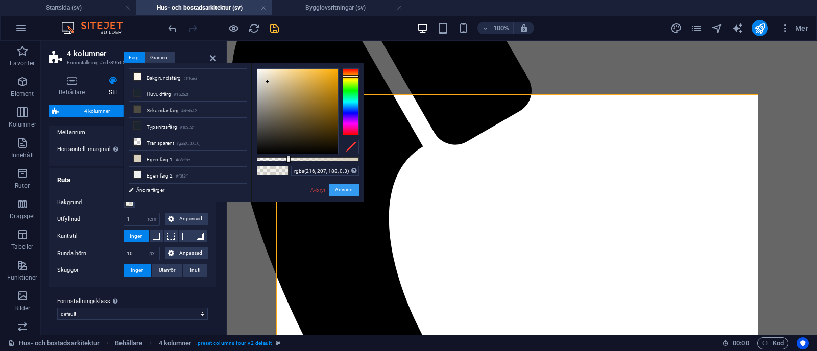
click at [346, 188] on button "Använd" at bounding box center [344, 190] width 30 height 12
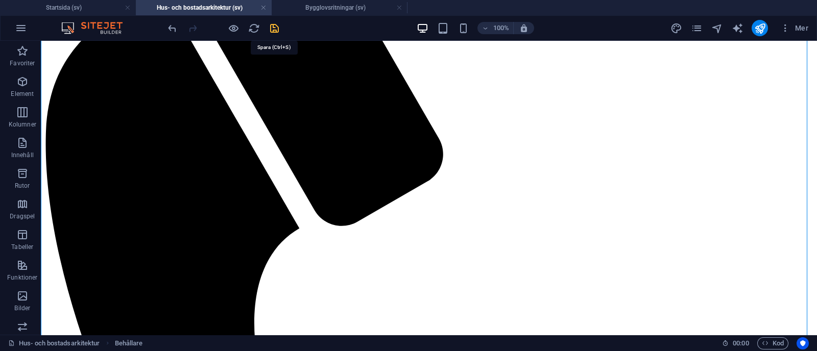
click at [274, 30] on icon "save" at bounding box center [275, 28] width 12 height 12
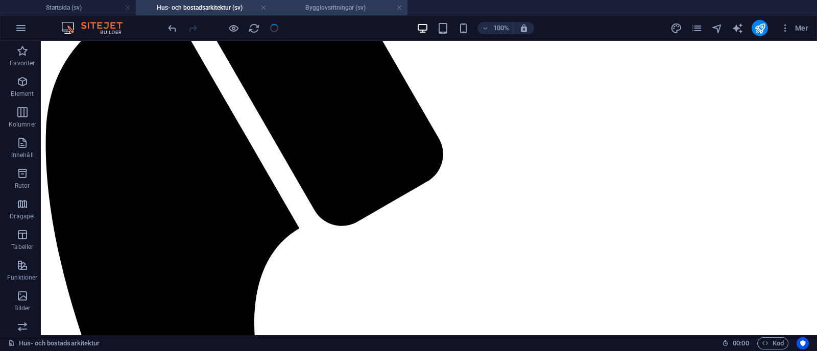
click at [322, 8] on h4 "Bygglovsritningar (sv)" at bounding box center [340, 7] width 136 height 11
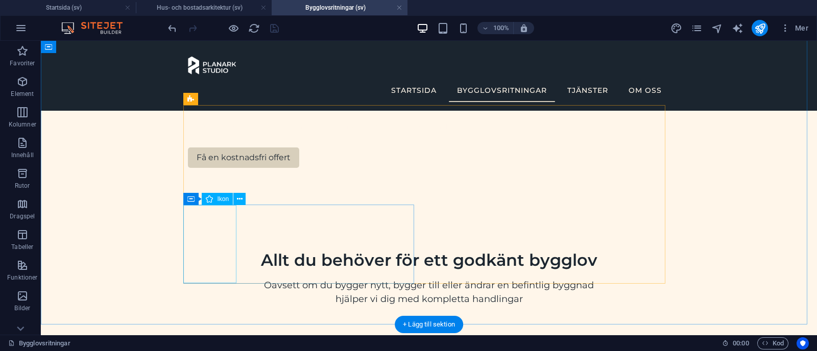
scroll to position [317, 0]
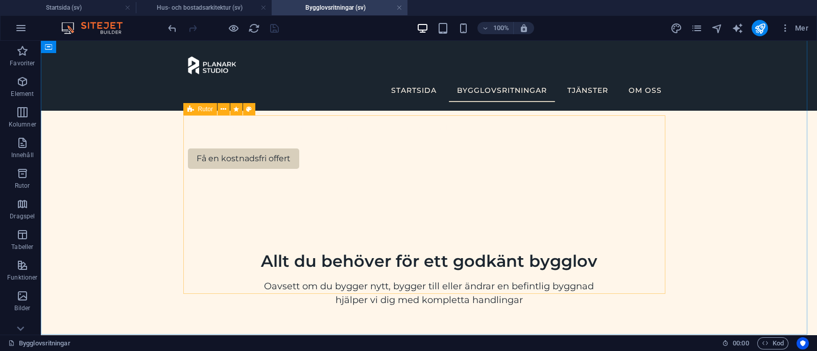
click at [191, 110] on icon at bounding box center [190, 109] width 7 height 12
select select "rem"
select select "px"
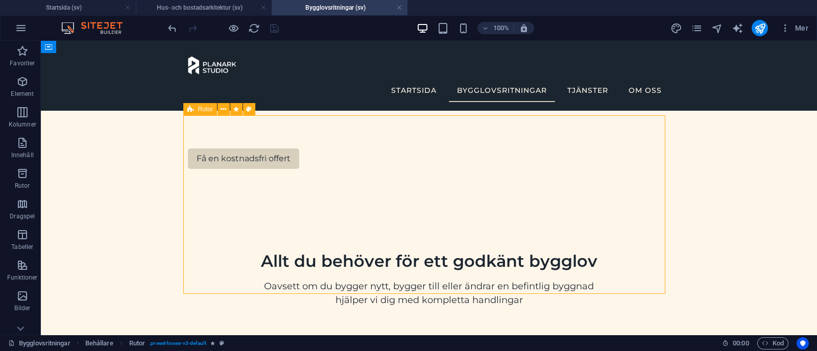
select select "px"
select select "rem"
select select "px"
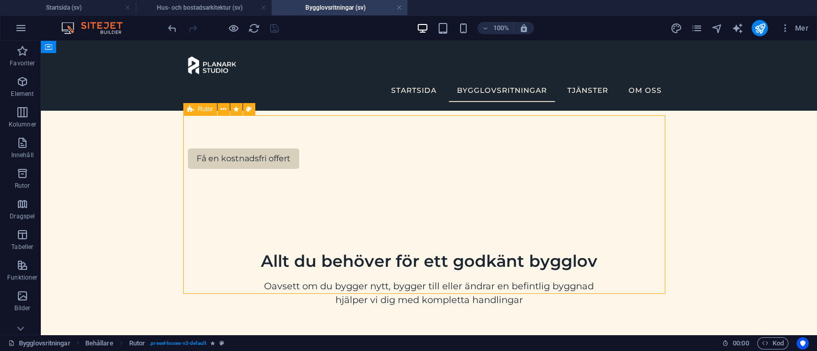
select select "px"
select select "preset-boxes-v3-default"
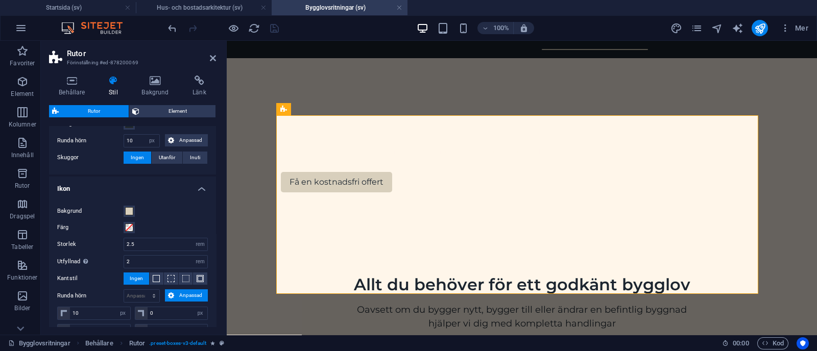
scroll to position [422, 0]
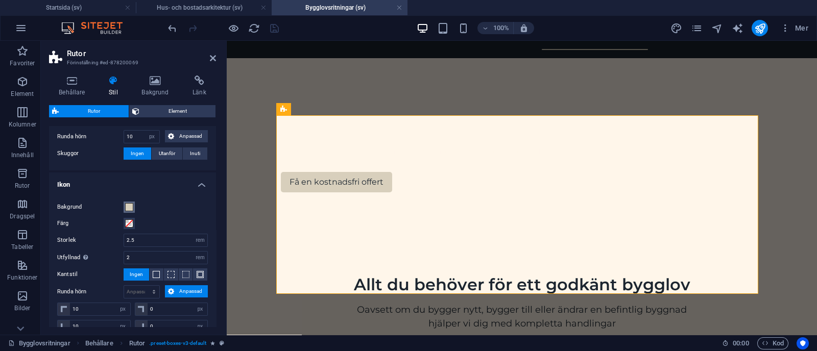
click at [134, 204] on button "Bakgrund" at bounding box center [129, 207] width 11 height 11
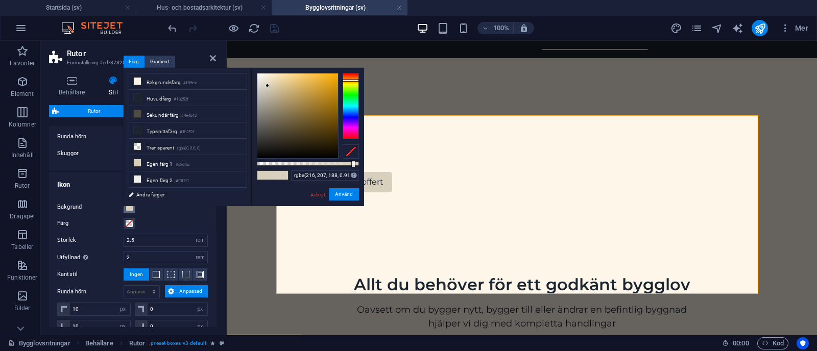
drag, startPoint x: 359, startPoint y: 162, endPoint x: 350, endPoint y: 164, distance: 9.3
click at [351, 164] on div at bounding box center [353, 163] width 4 height 7
click at [348, 177] on input "rgba(216, 207, 188, 0.911)" at bounding box center [325, 176] width 68 height 10
type input "rgba(216, 207, 188, 0.3)"
click at [349, 195] on button "Använd" at bounding box center [344, 194] width 30 height 12
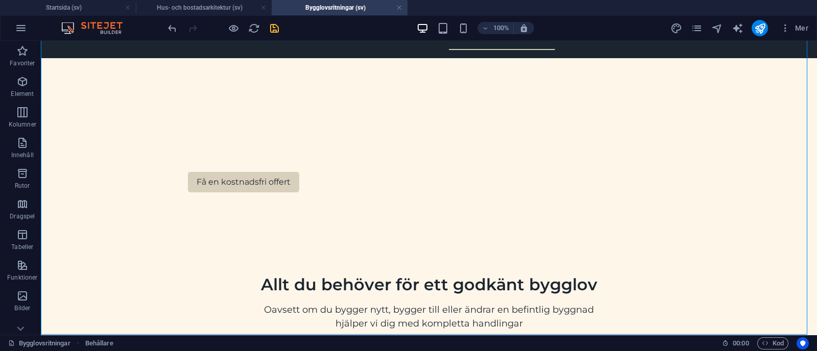
click at [272, 21] on div at bounding box center [223, 28] width 114 height 16
click at [274, 28] on icon "save" at bounding box center [275, 28] width 12 height 12
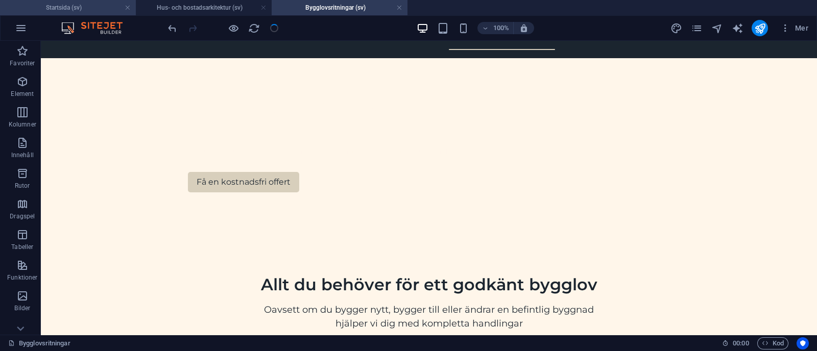
click at [111, 8] on h4 "Startsida (sv)" at bounding box center [68, 7] width 136 height 11
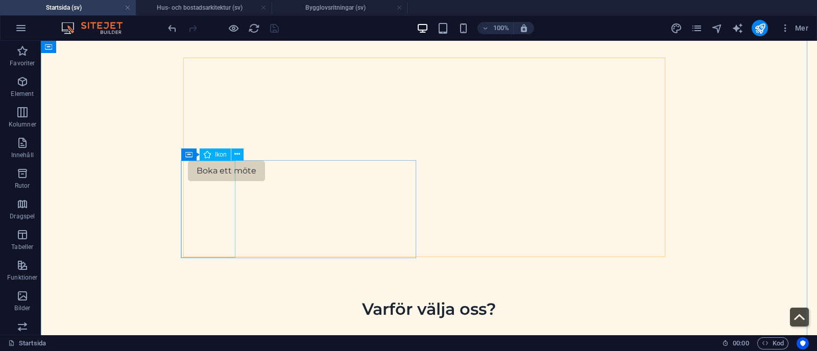
scroll to position [373, 0]
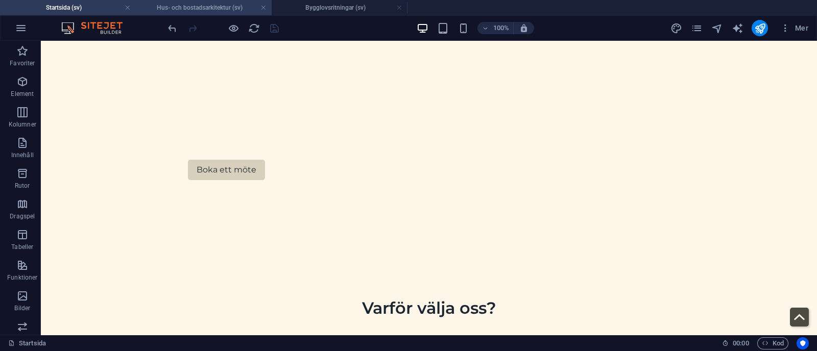
click at [209, 3] on h4 "Hus- och bostadsarkitektur (sv)" at bounding box center [204, 7] width 136 height 11
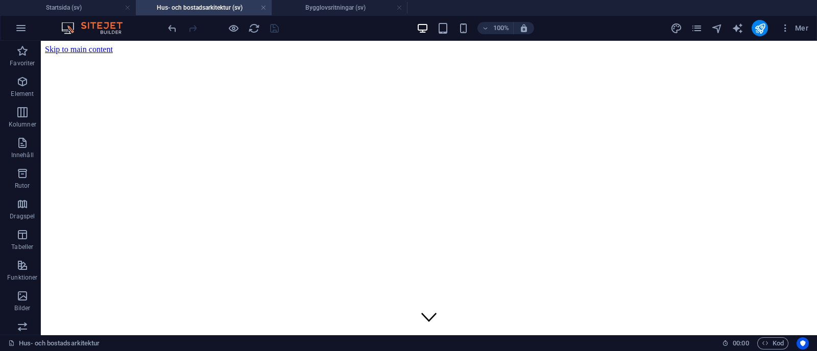
scroll to position [561, 0]
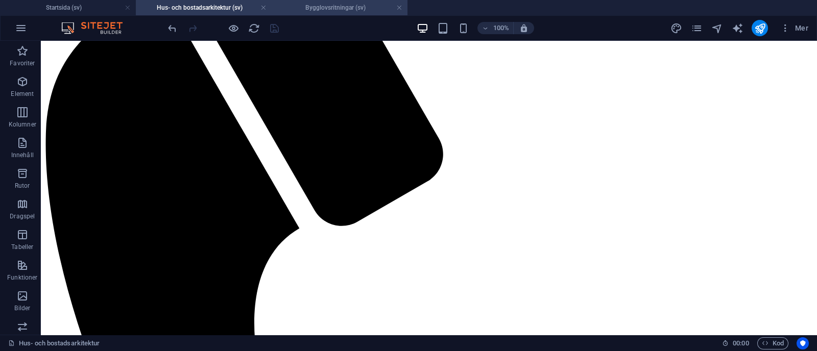
click at [309, 2] on h4 "Bygglovsritningar (sv)" at bounding box center [340, 7] width 136 height 11
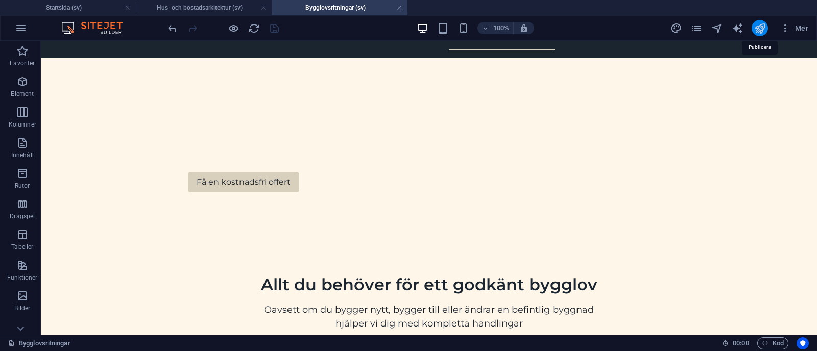
click at [756, 28] on icon "publish" at bounding box center [760, 28] width 12 height 12
